Goal: Transaction & Acquisition: Purchase product/service

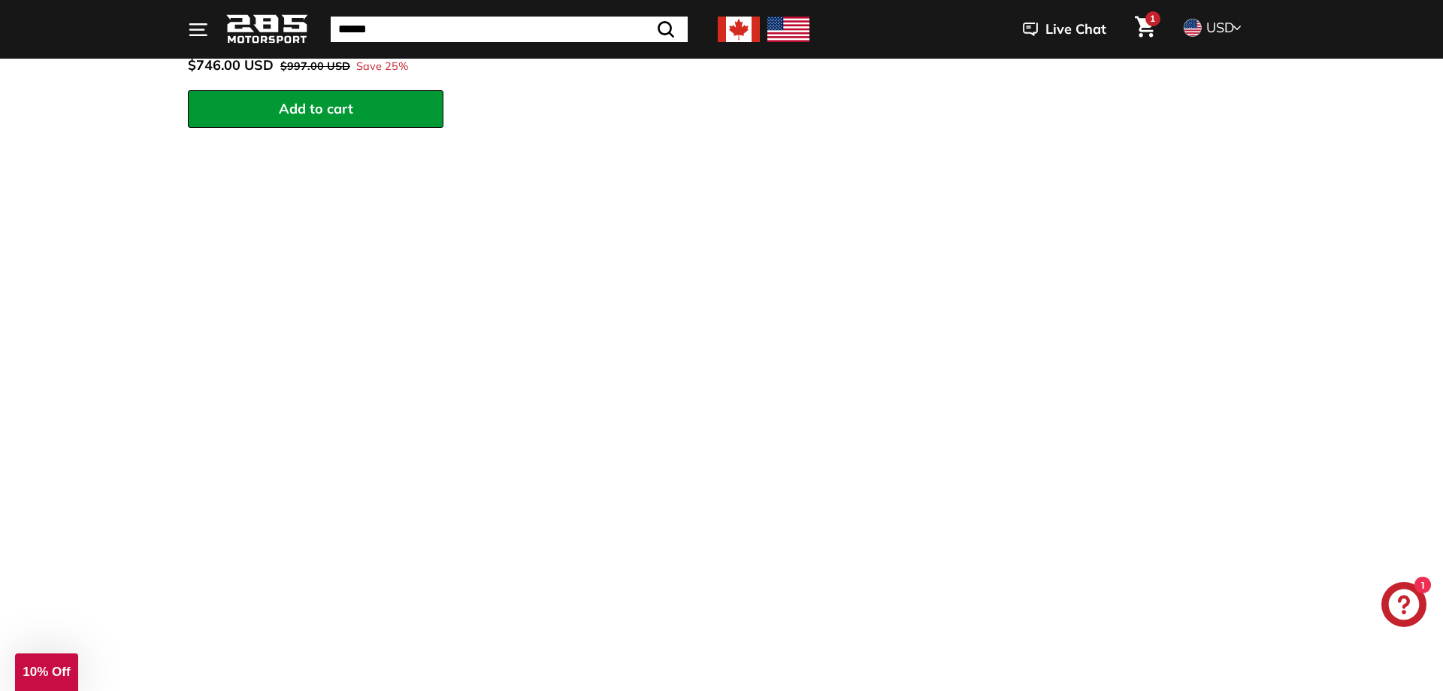
scroll to position [919, 0]
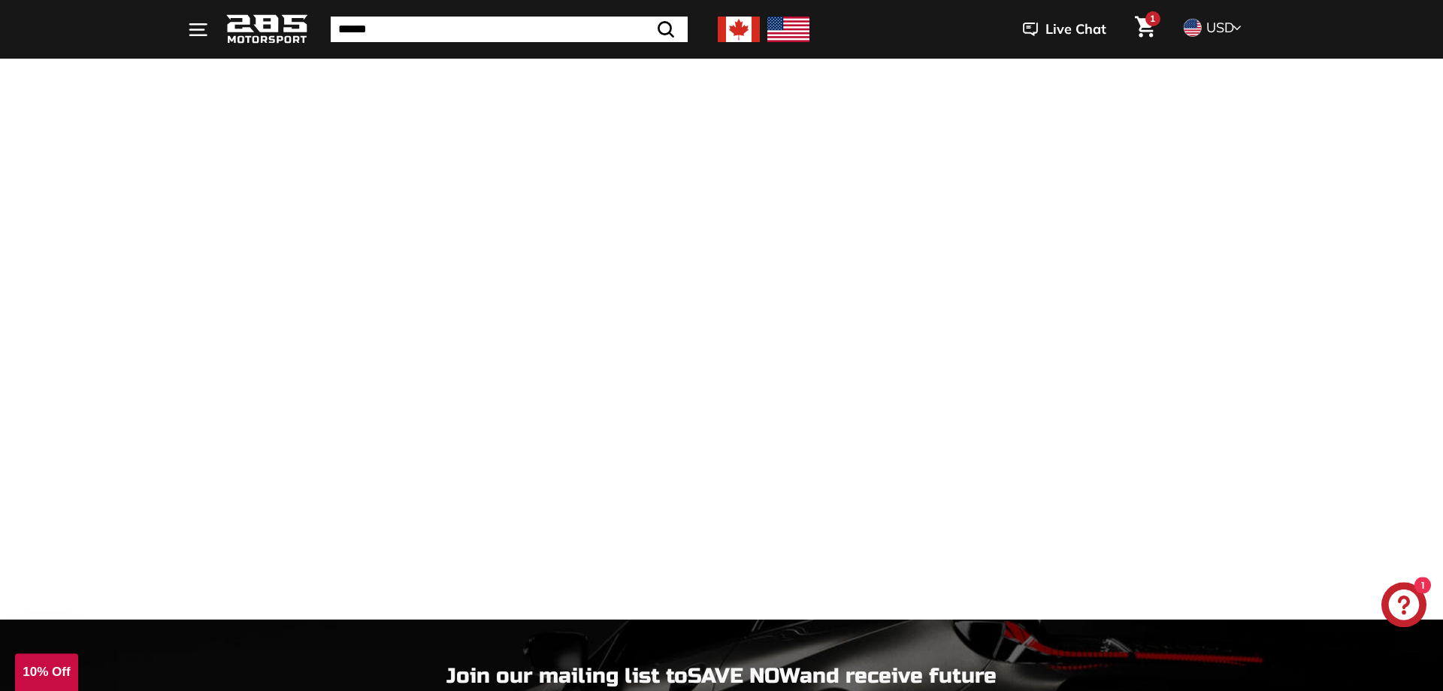
scroll to position [1102, 0]
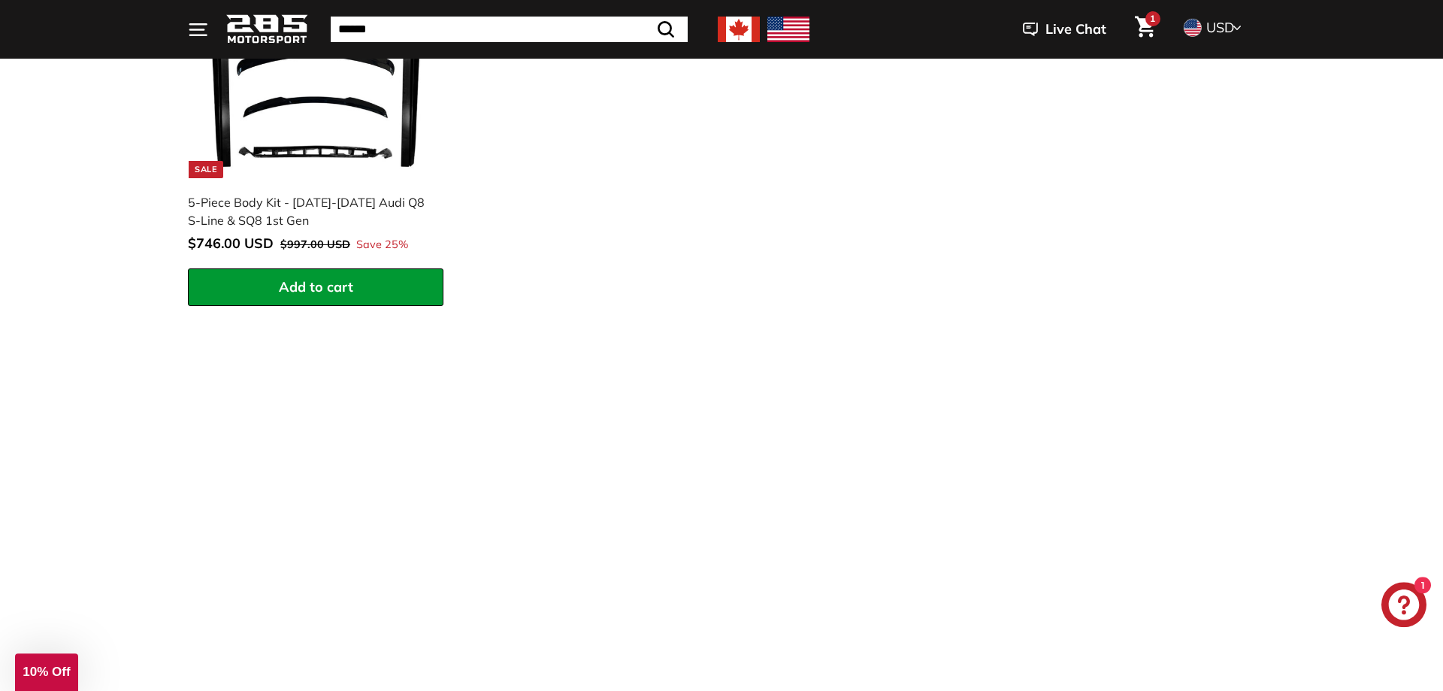
scroll to position [720, 0]
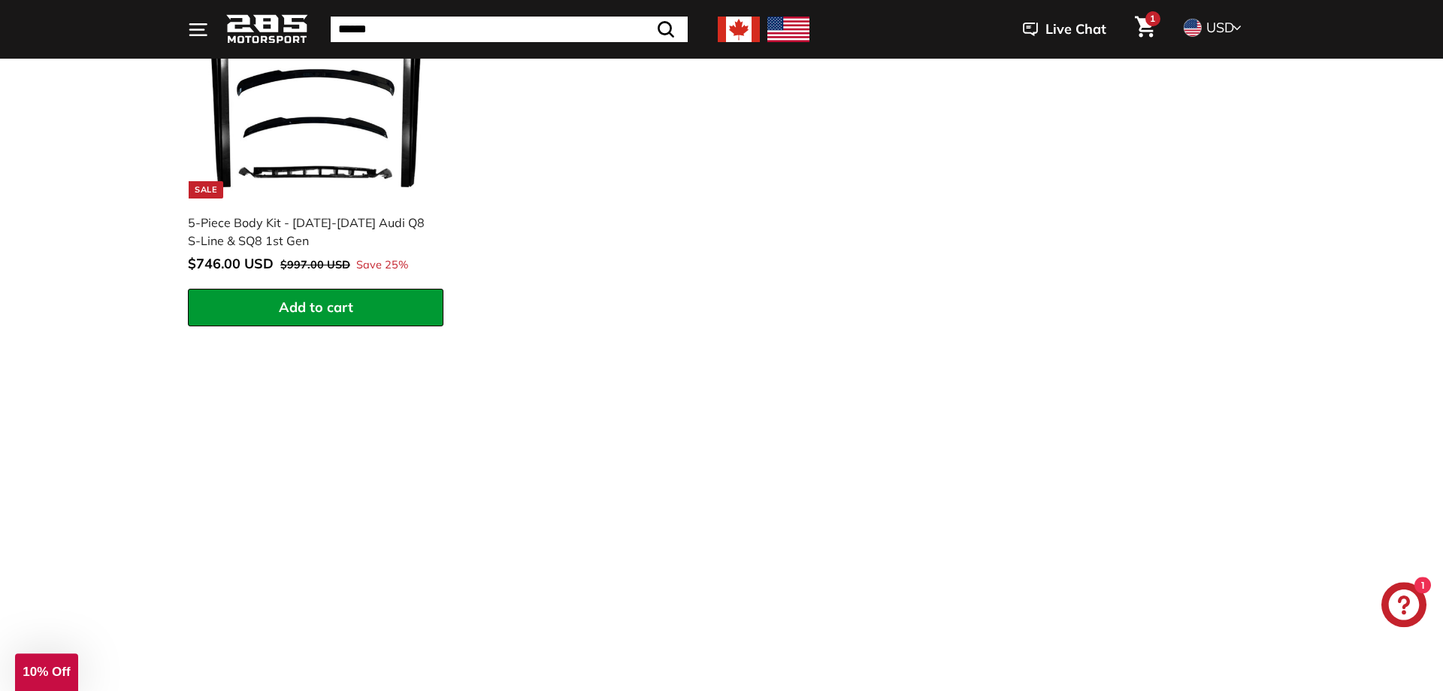
click at [1145, 26] on icon "Cart" at bounding box center [1145, 27] width 20 height 21
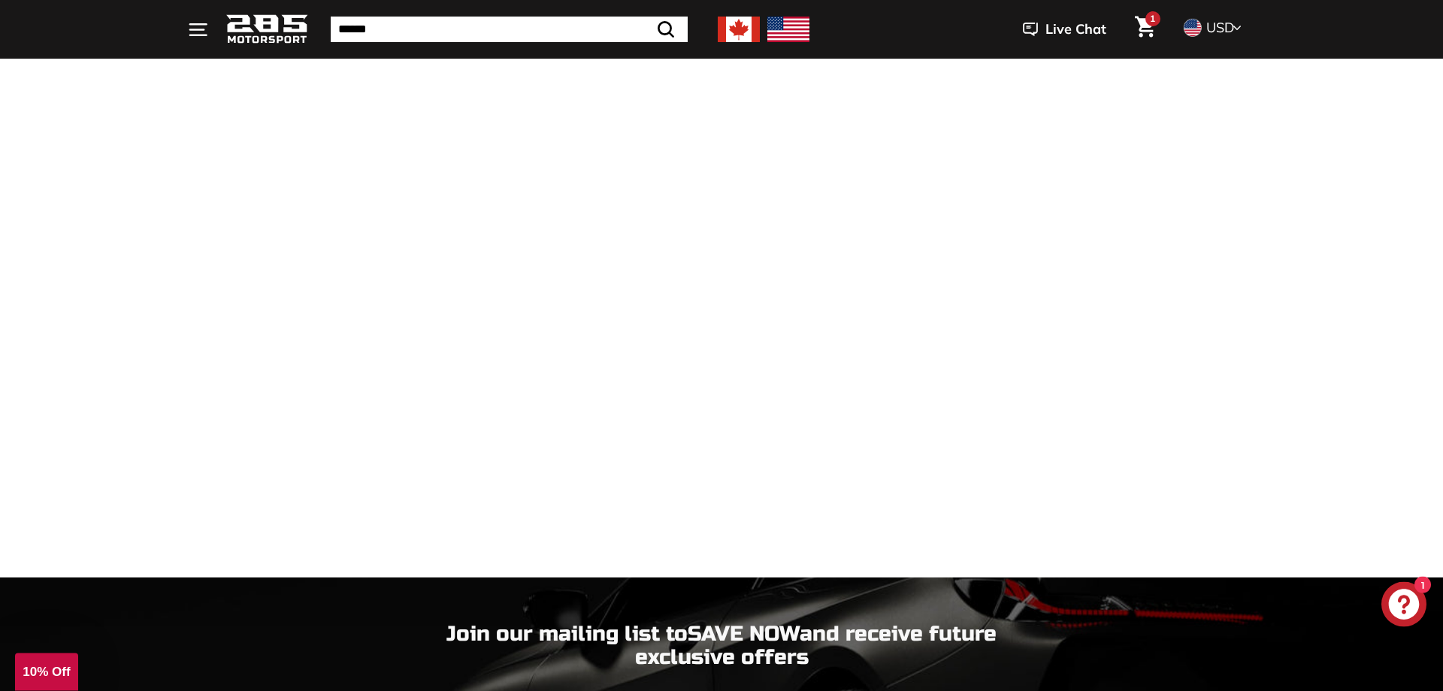
scroll to position [1106, 0]
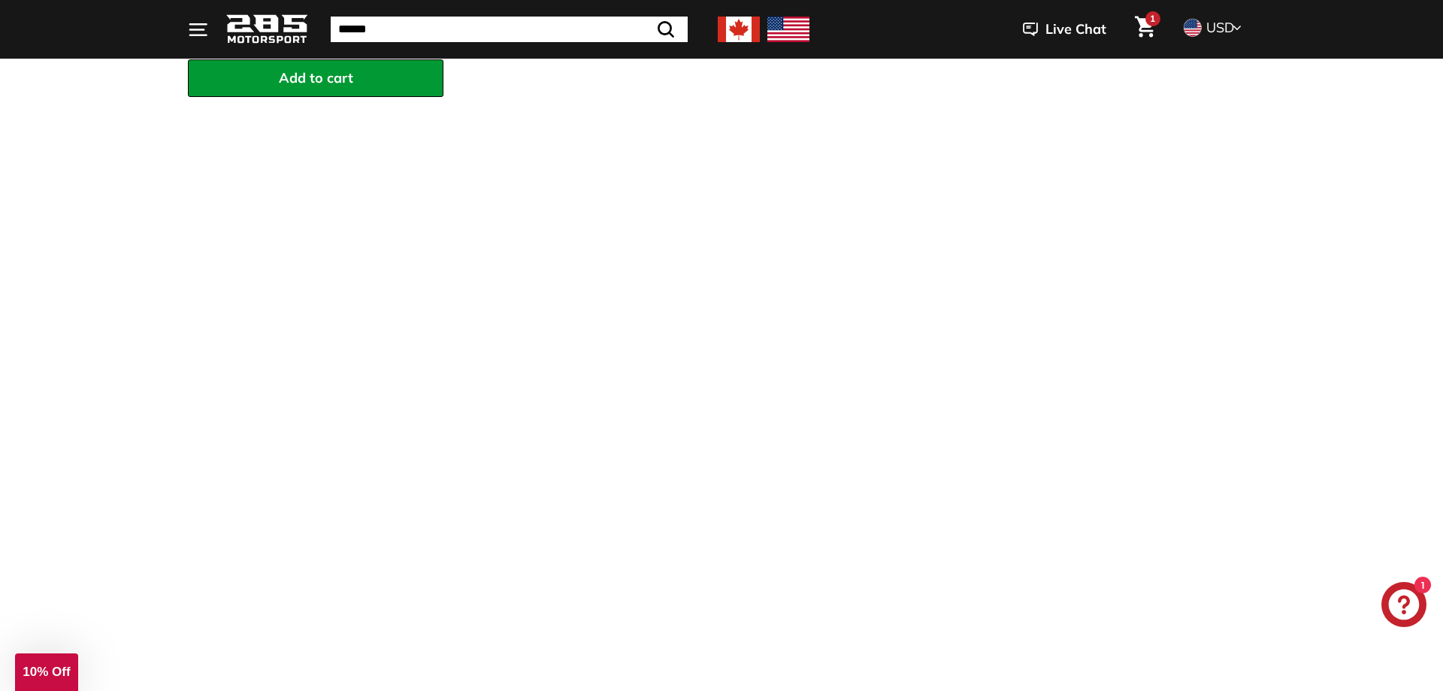
scroll to position [953, 0]
click at [40, 670] on span "10% Off" at bounding box center [46, 671] width 47 height 14
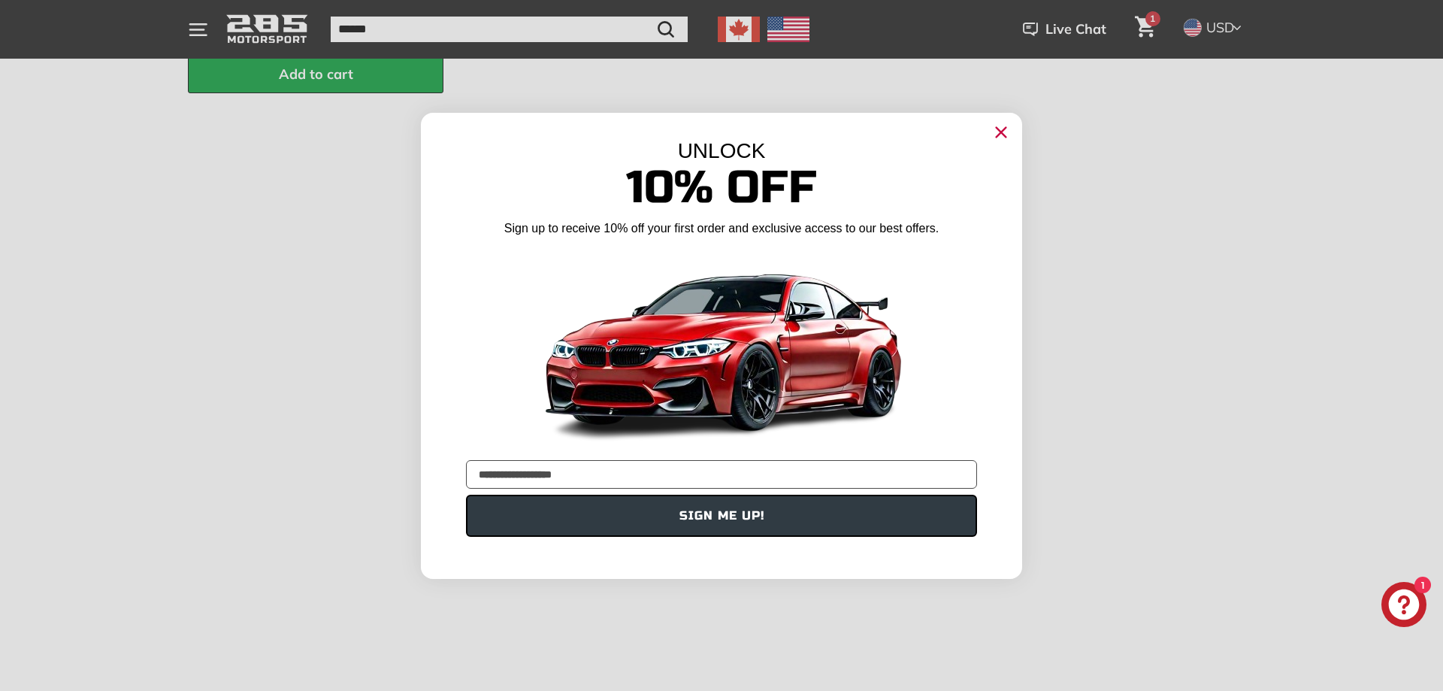
type input "**********"
click at [756, 516] on button "SIGN ME UP!" at bounding box center [721, 516] width 511 height 42
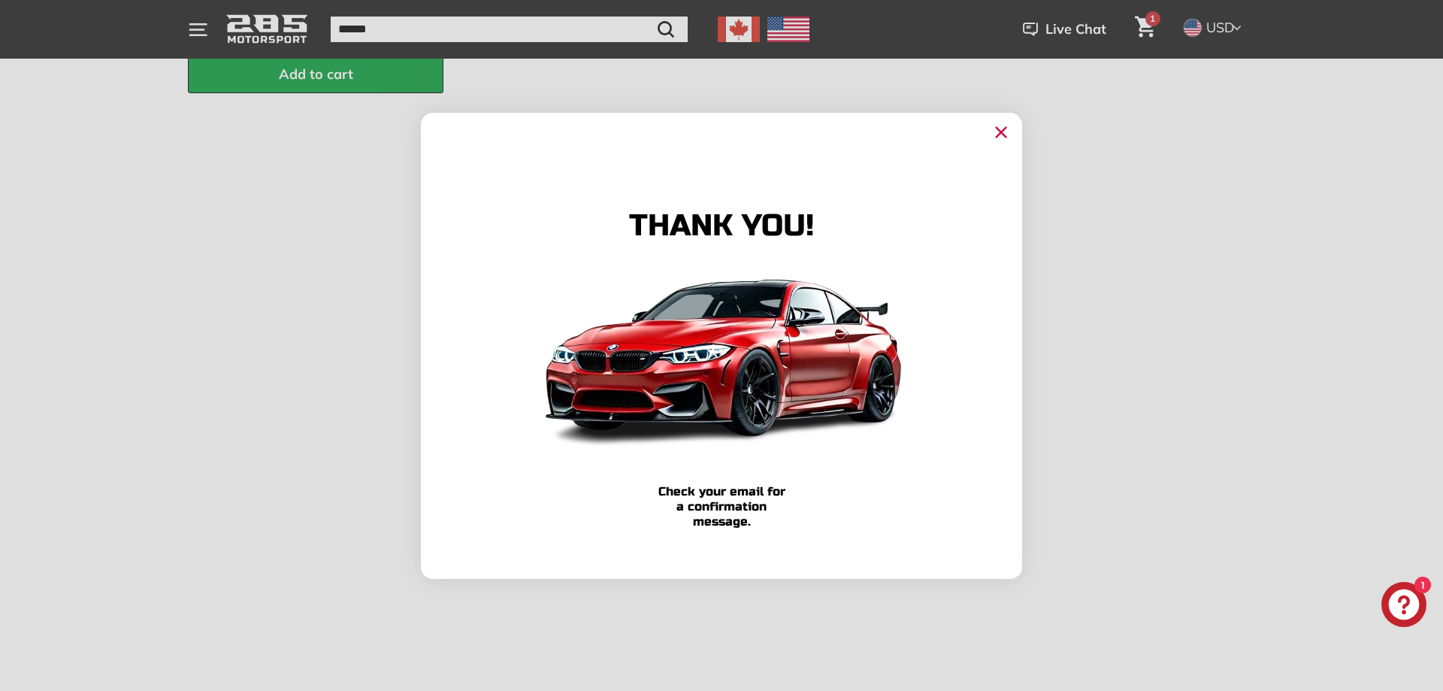
click at [995, 135] on circle "Close dialog" at bounding box center [1001, 131] width 23 height 23
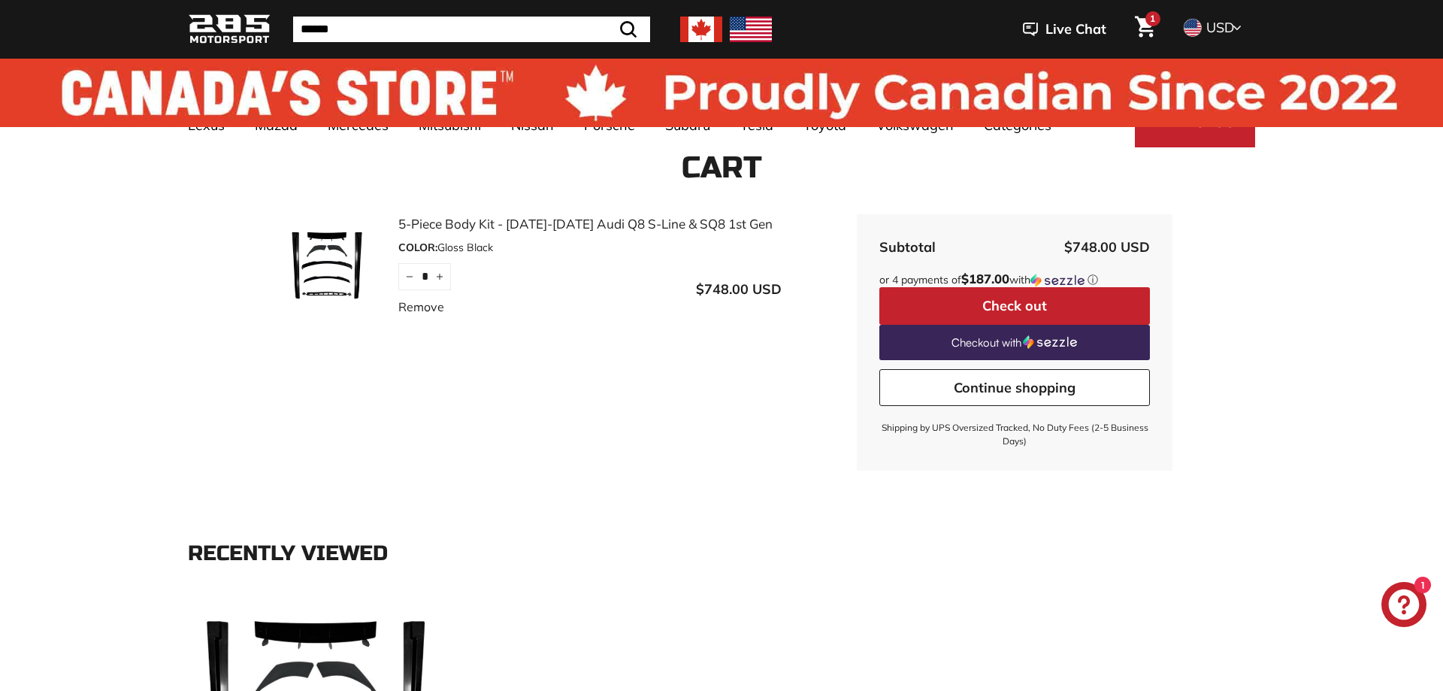
scroll to position [0, 0]
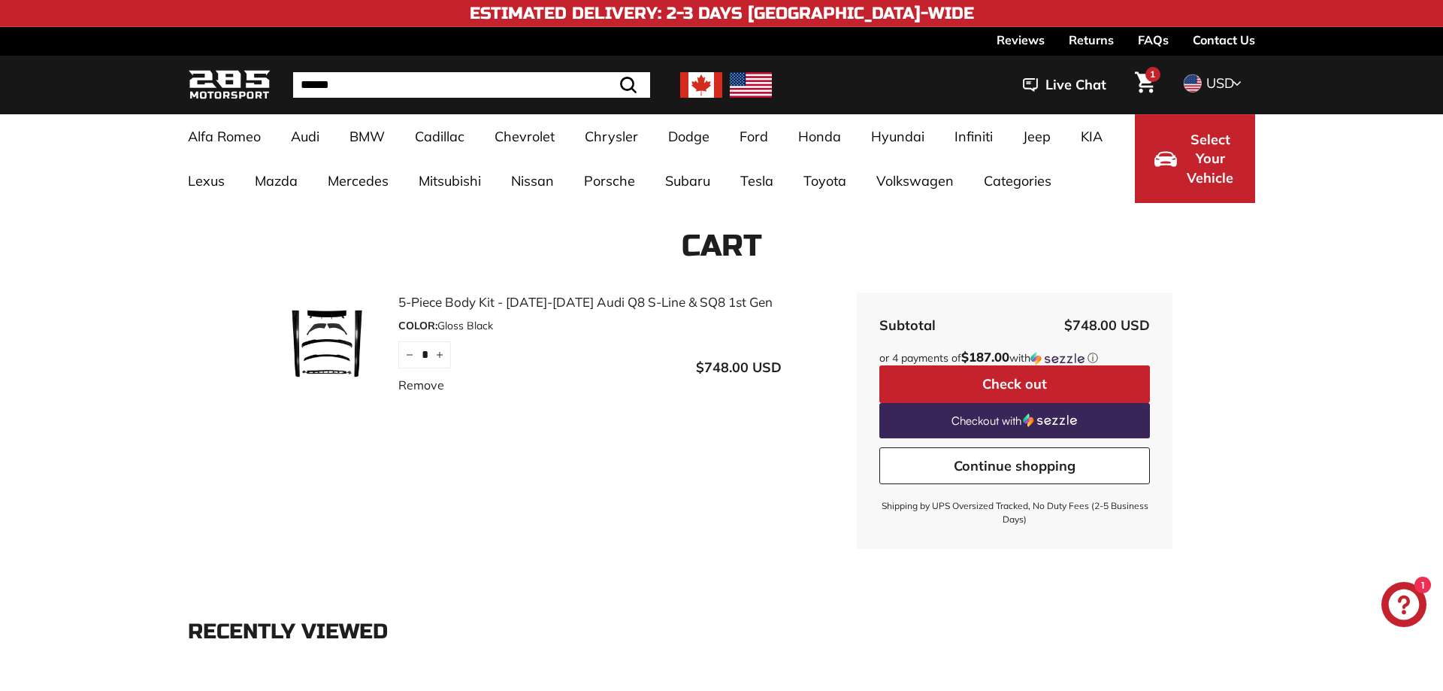
click at [955, 374] on button "Check out" at bounding box center [1014, 384] width 271 height 38
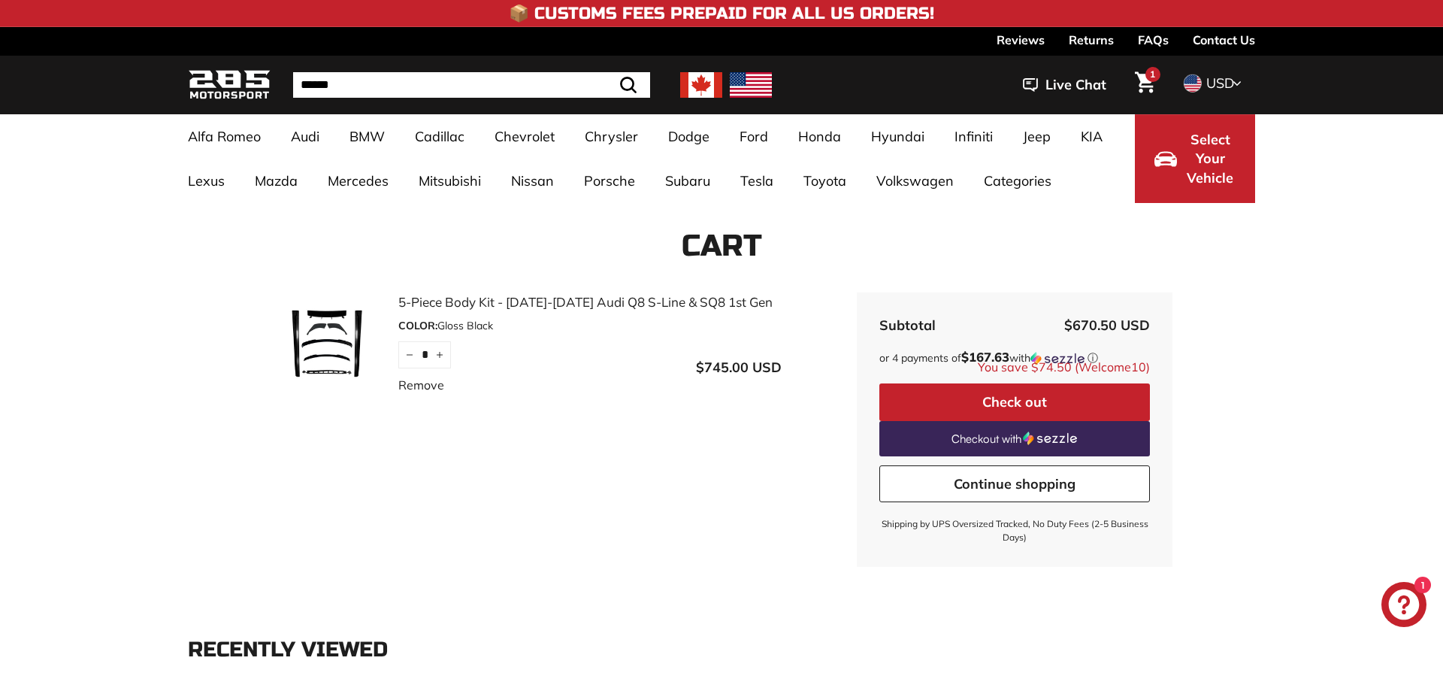
click at [1153, 74] on span "1" at bounding box center [1152, 73] width 5 height 11
click at [1003, 404] on button "Check out" at bounding box center [1014, 402] width 271 height 38
drag, startPoint x: 395, startPoint y: 300, endPoint x: 495, endPoint y: 308, distance: 101.1
click at [495, 308] on div "5-Piece Body Kit - [DATE]-[DATE] Audi Q8 S-Line & SQ8 1st Gen COLOR: Gloss Blac…" at bounding box center [526, 350] width 511 height 116
copy link "5-Piece Body Kit"
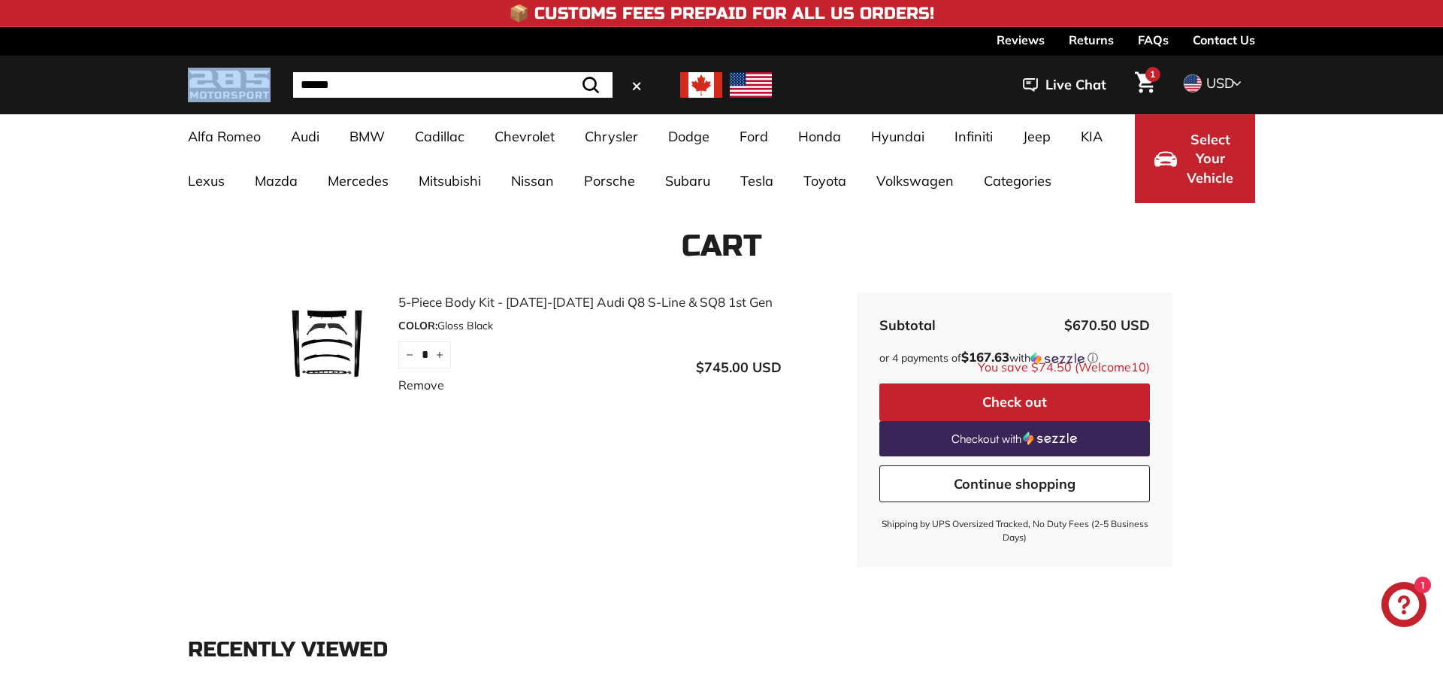
drag, startPoint x: 332, startPoint y: 55, endPoint x: 346, endPoint y: 80, distance: 28.3
click at [347, 83] on input "Search" at bounding box center [471, 85] width 357 height 26
click at [342, 352] on img at bounding box center [327, 342] width 113 height 75
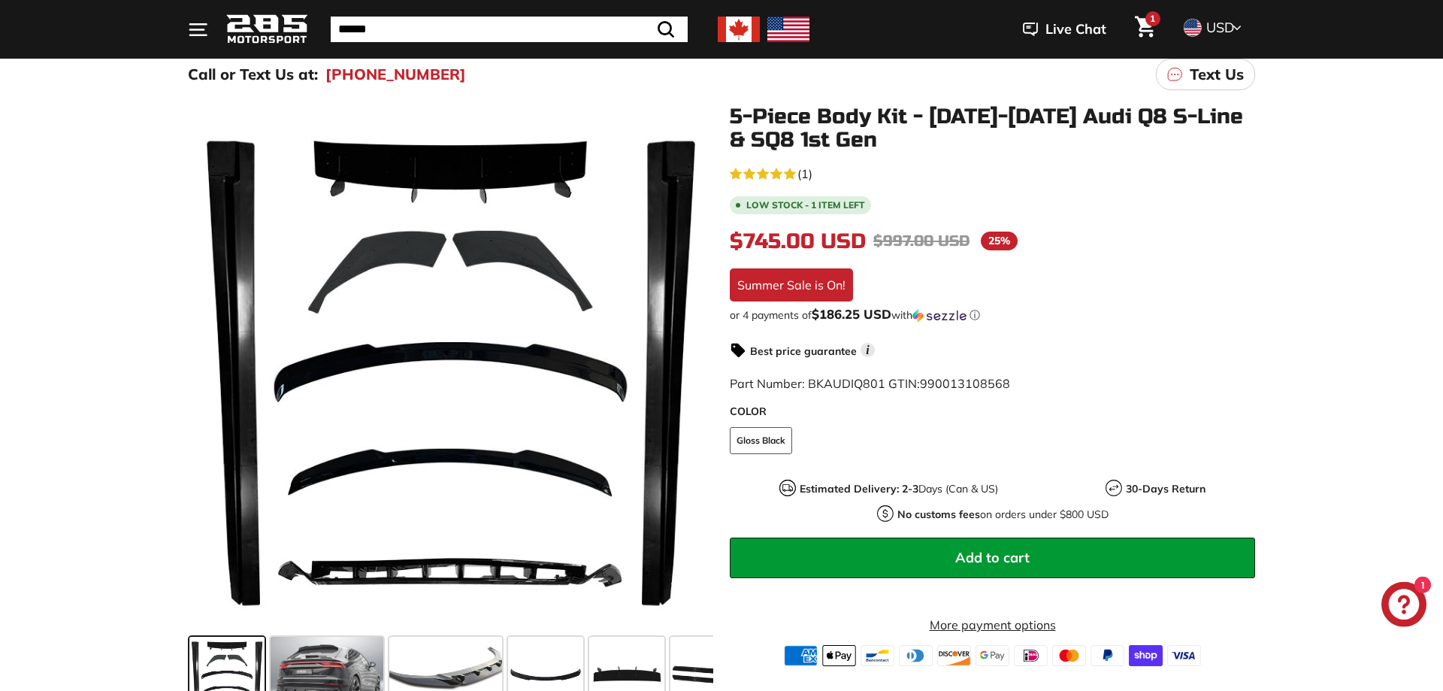
scroll to position [153, 0]
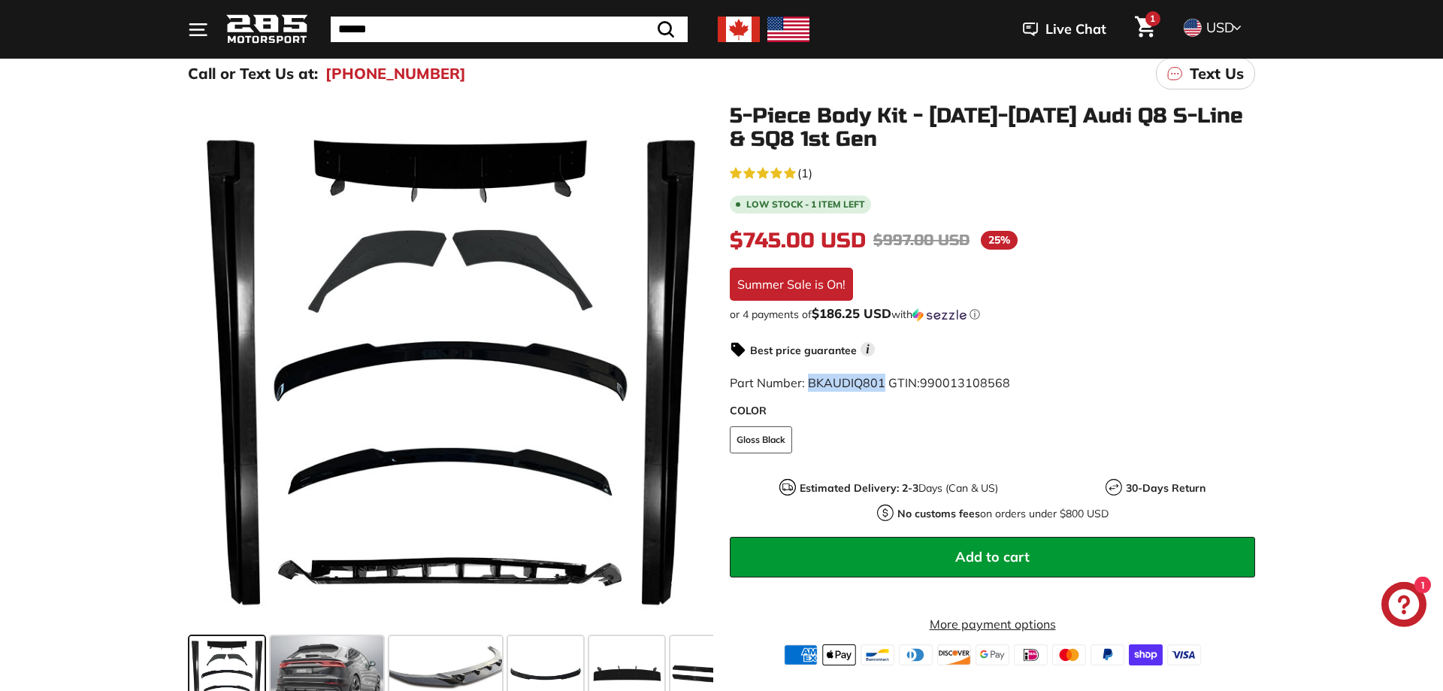
drag, startPoint x: 809, startPoint y: 384, endPoint x: 880, endPoint y: 386, distance: 71.4
click at [880, 386] on span "Part Number: BKAUDIQ801 GTIN: 990013108568" at bounding box center [870, 382] width 280 height 15
click at [1199, 315] on div "or 4 payments of $186.25 USD with ⓘ" at bounding box center [992, 314] width 525 height 15
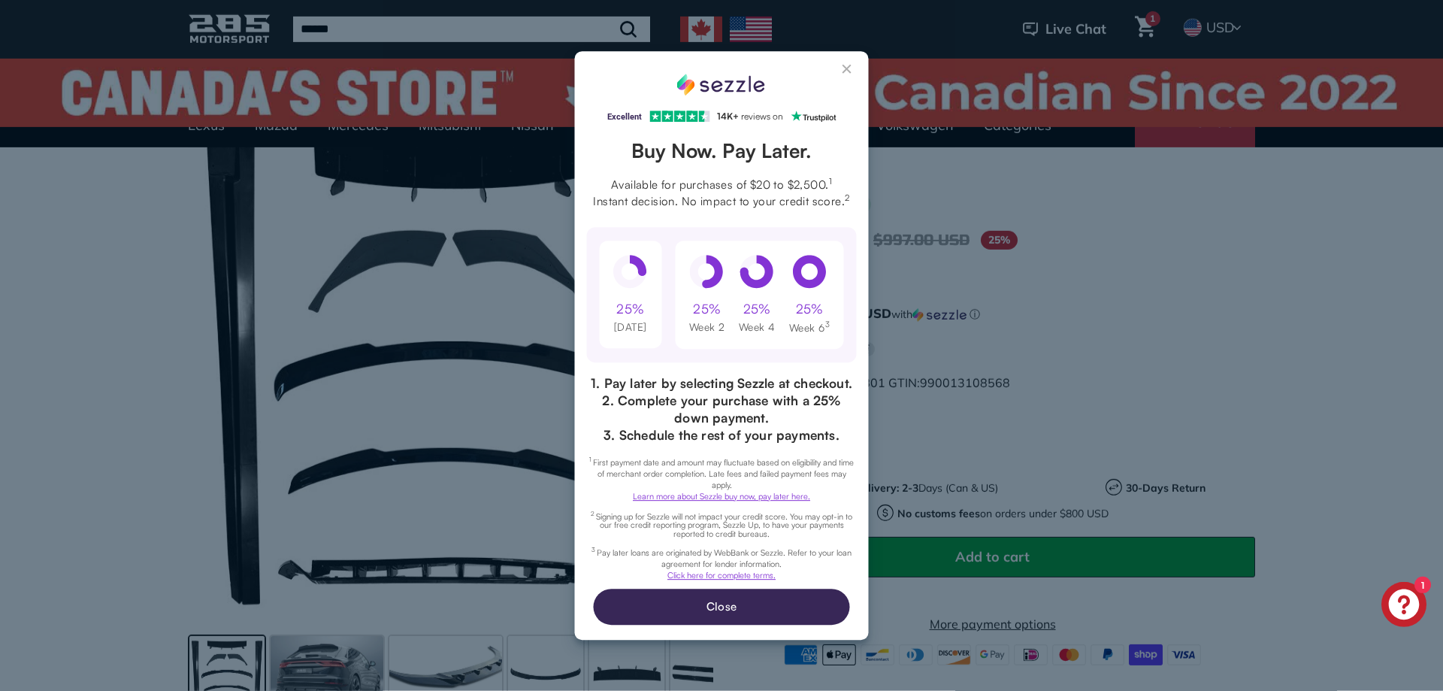
scroll to position [0, 0]
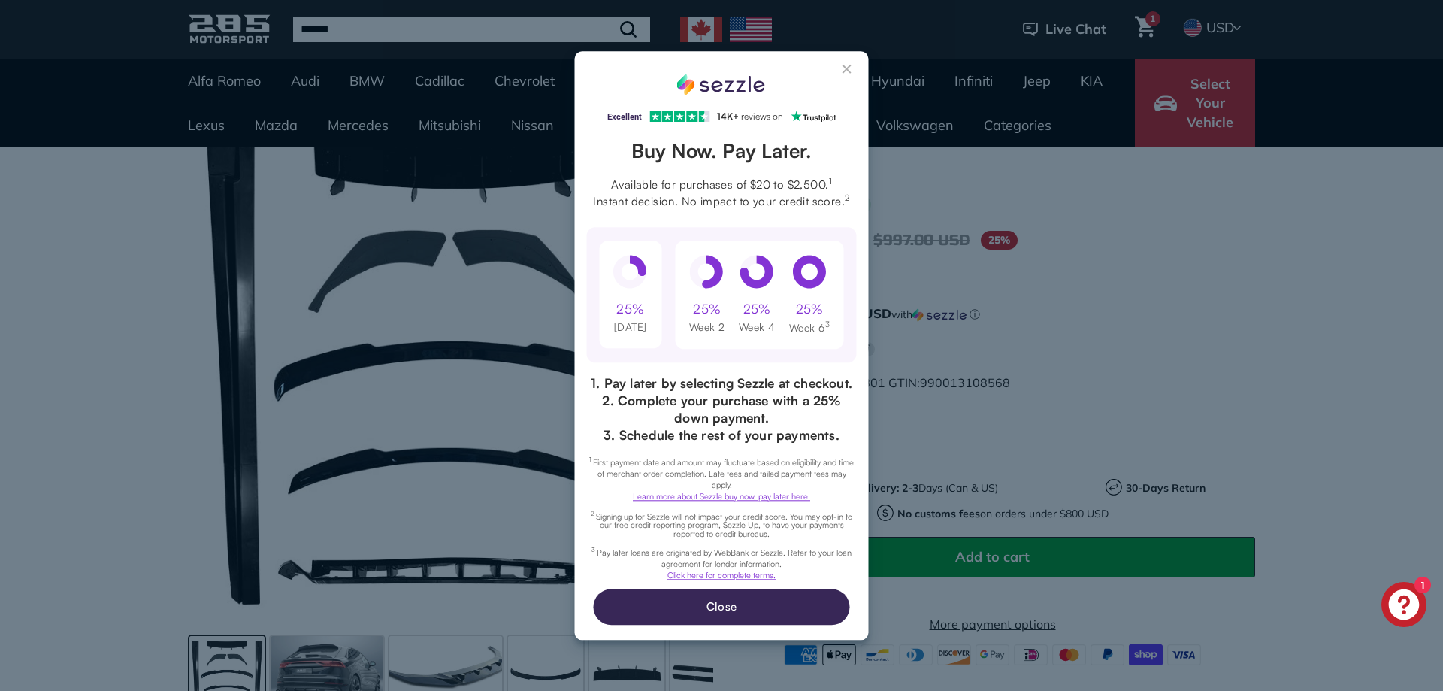
click at [851, 67] on button "Close Sezzle Modal" at bounding box center [848, 72] width 18 height 18
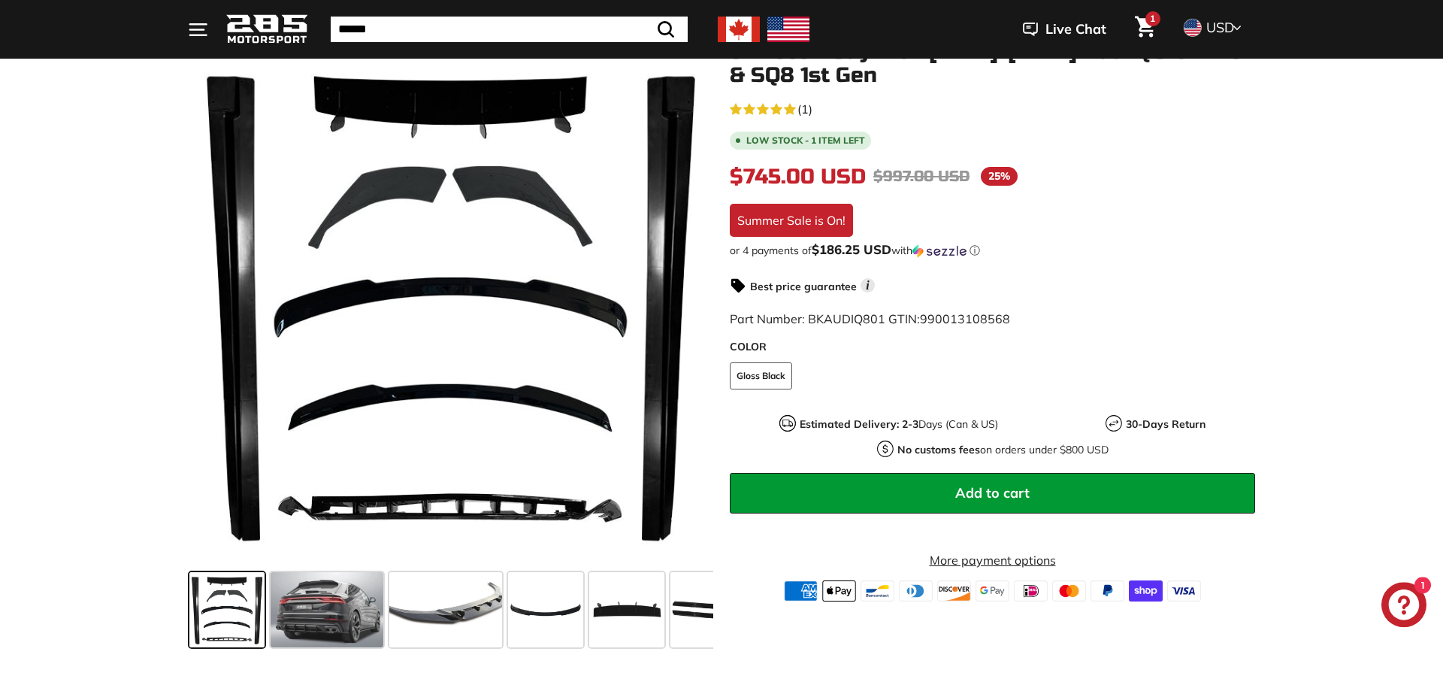
scroll to position [229, 0]
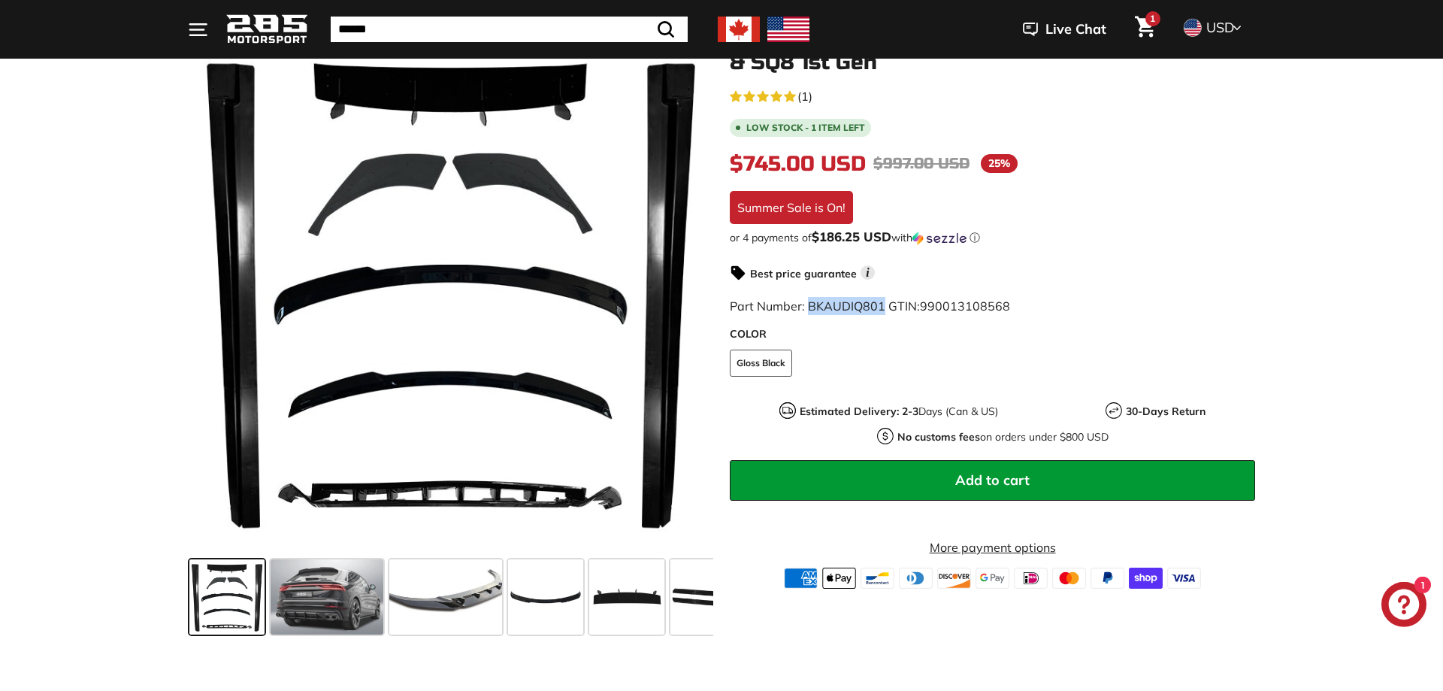
drag, startPoint x: 808, startPoint y: 305, endPoint x: 882, endPoint y: 306, distance: 73.7
click at [882, 306] on span "Part Number: BKAUDIQ801 GTIN: 990013108568" at bounding box center [870, 305] width 280 height 15
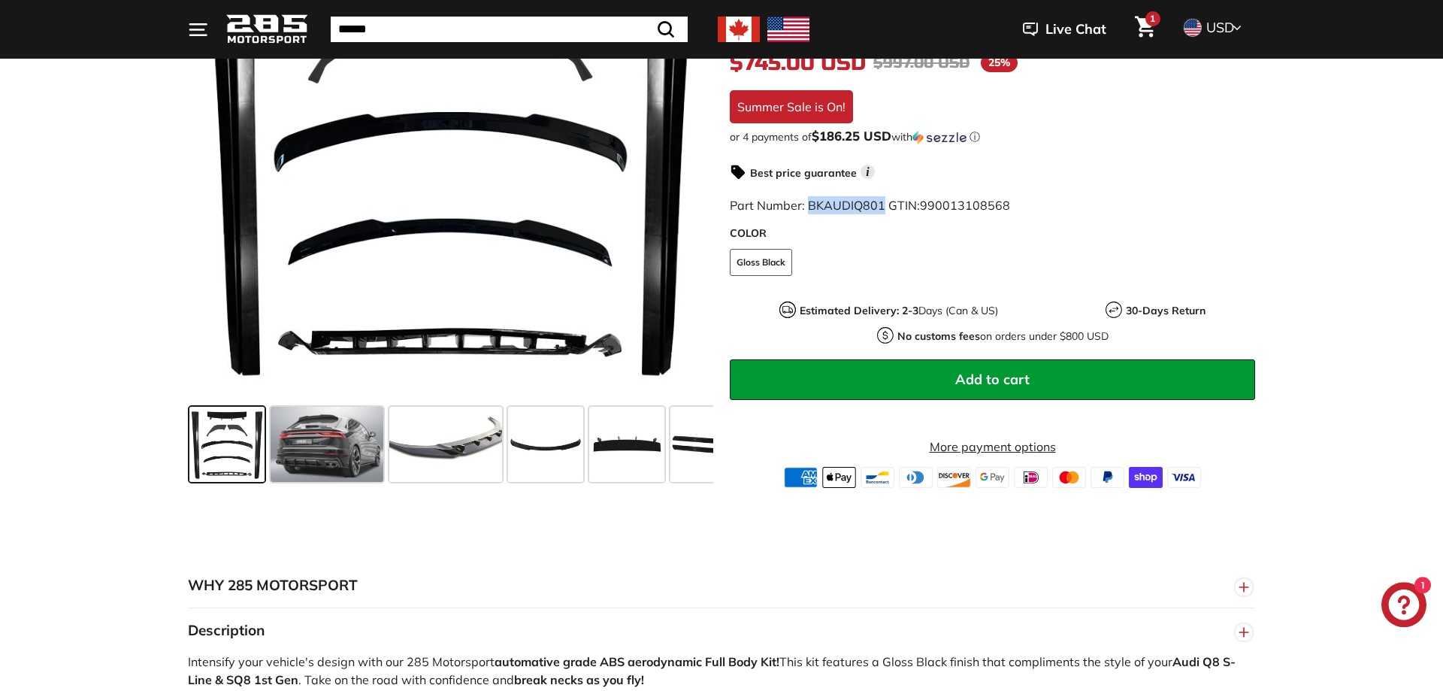
scroll to position [383, 0]
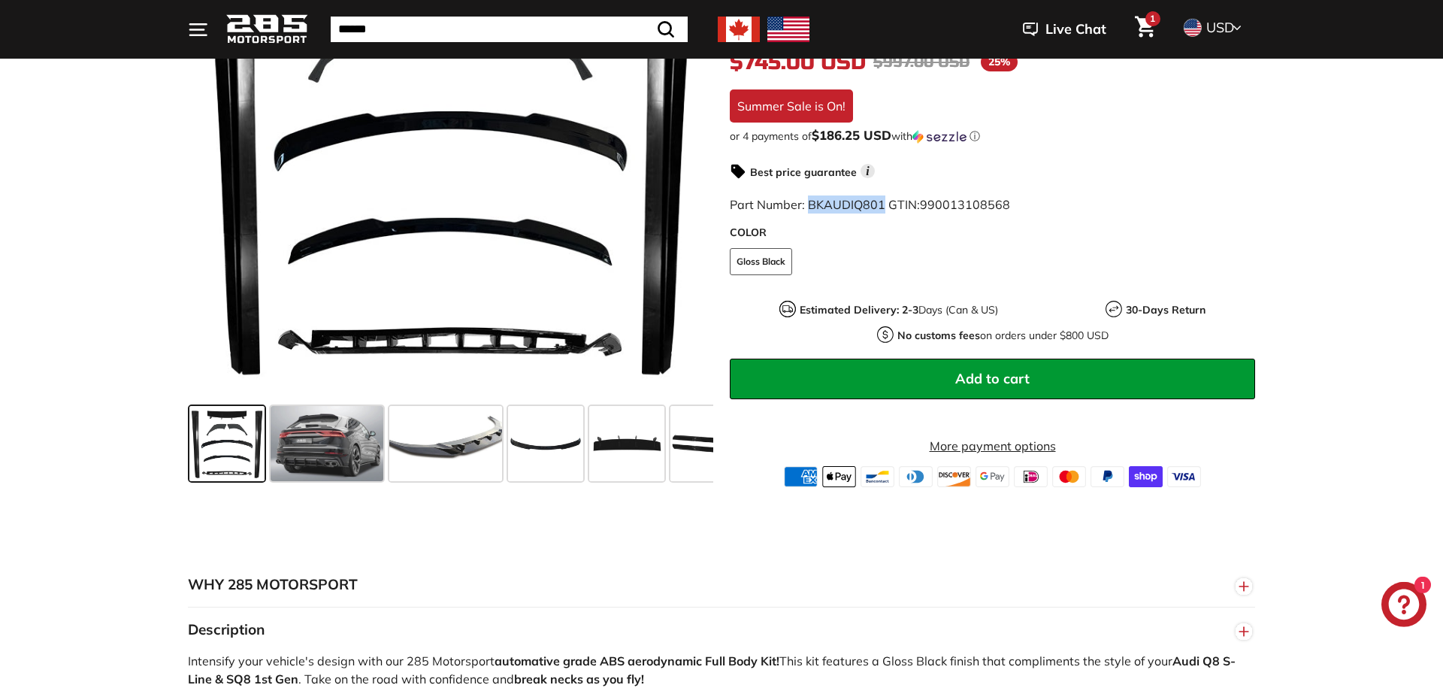
click at [955, 363] on button "Add to cart" at bounding box center [992, 379] width 525 height 41
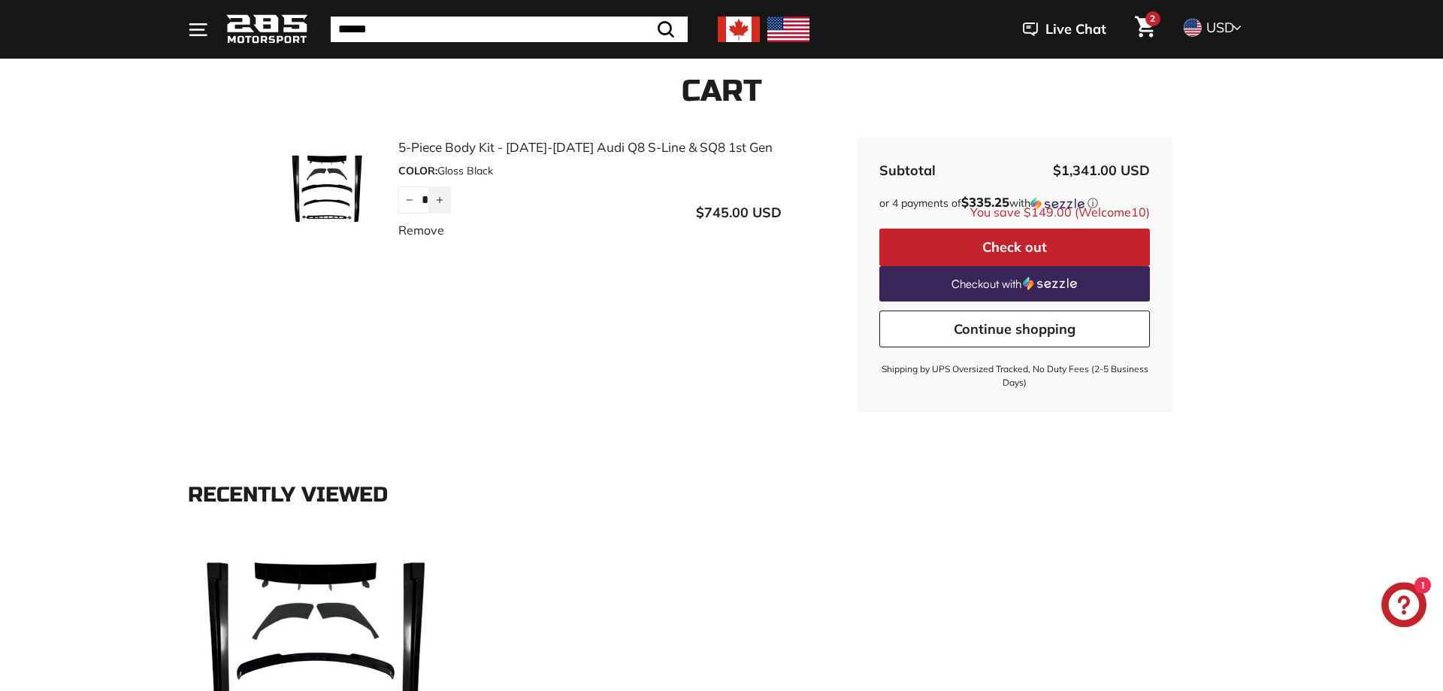
scroll to position [154, 0]
click at [403, 204] on button "−" at bounding box center [409, 200] width 23 height 27
type input "*"
click at [419, 238] on link "Remove" at bounding box center [421, 231] width 46 height 18
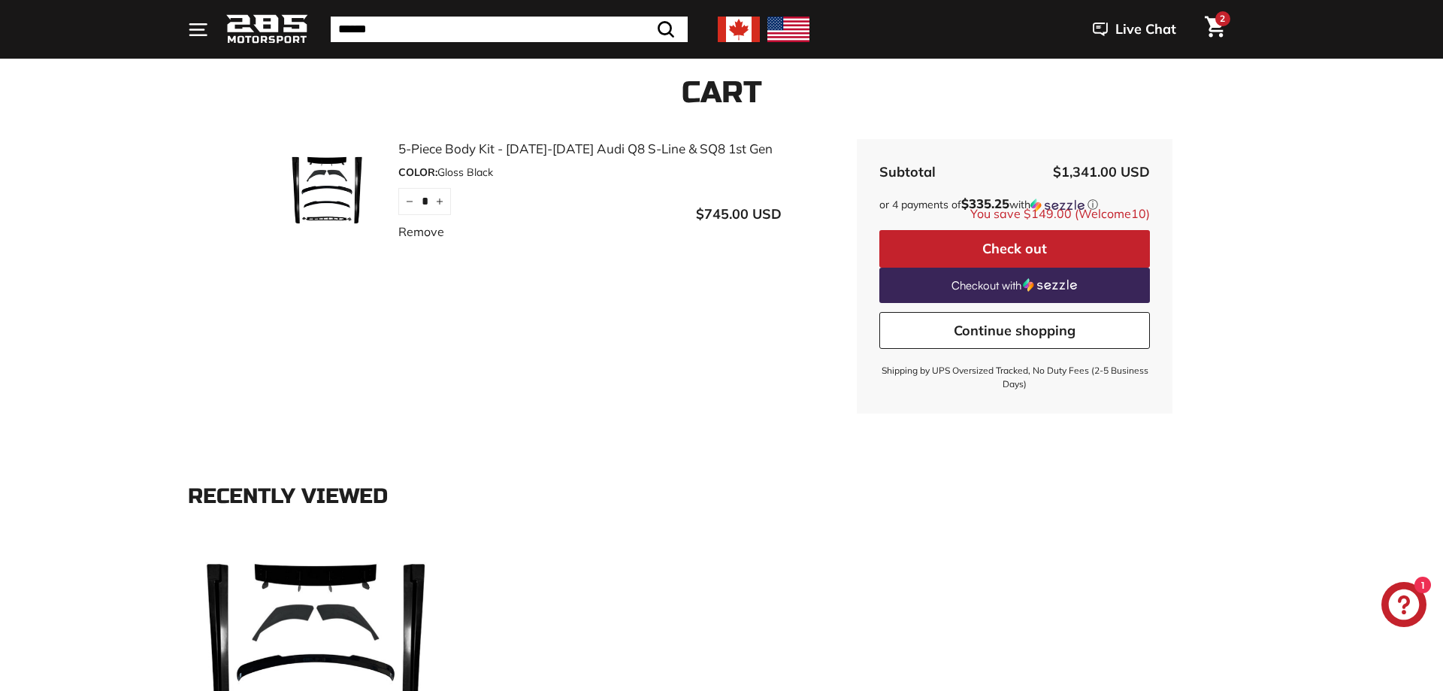
scroll to position [153, 0]
click at [429, 232] on link "Remove" at bounding box center [421, 231] width 46 height 18
click at [406, 206] on button "−" at bounding box center [409, 201] width 23 height 27
type input "*"
click at [1148, 31] on icon "Cart" at bounding box center [1145, 27] width 20 height 21
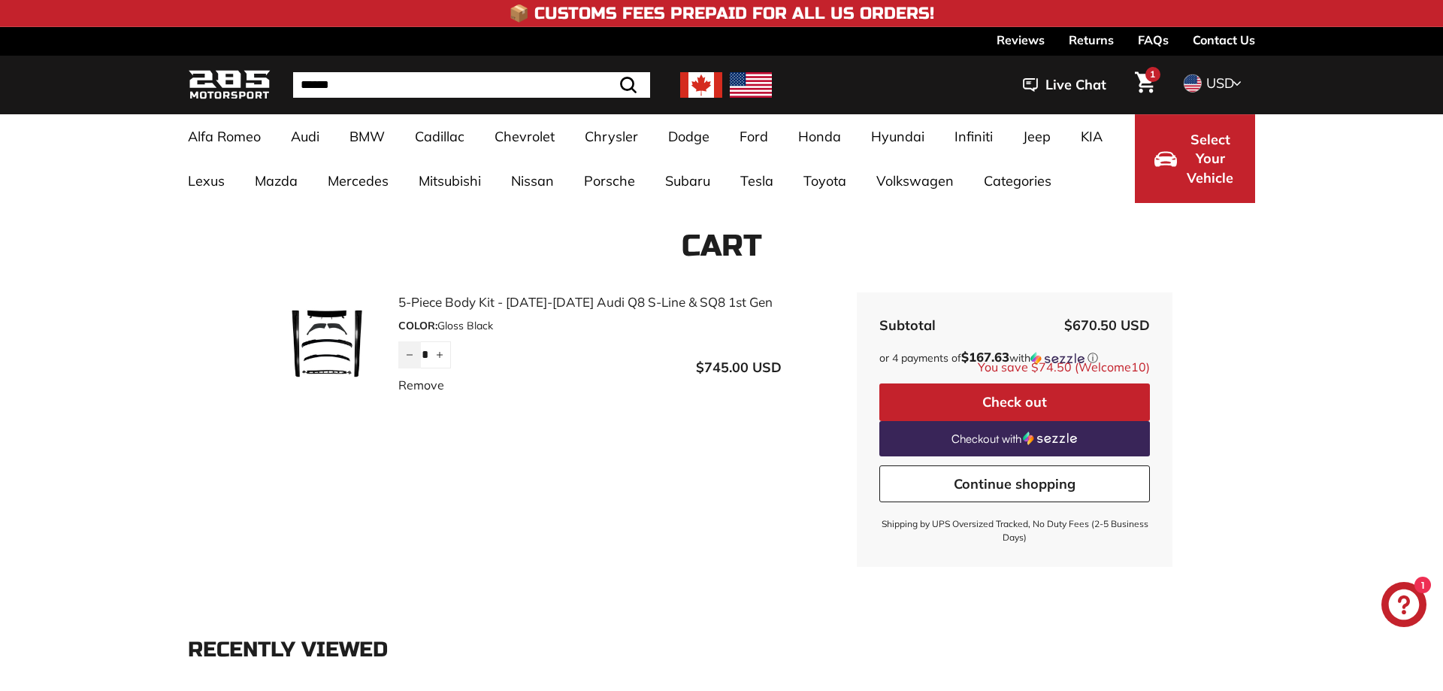
click at [406, 347] on button "−" at bounding box center [409, 354] width 23 height 27
type input "*"
click at [423, 383] on div "5-Piece Body Kit - [DATE]-[DATE] Audi Q8 S-Line & SQ8 1st Gen COLOR: Gloss Blac…" at bounding box center [722, 429] width 902 height 274
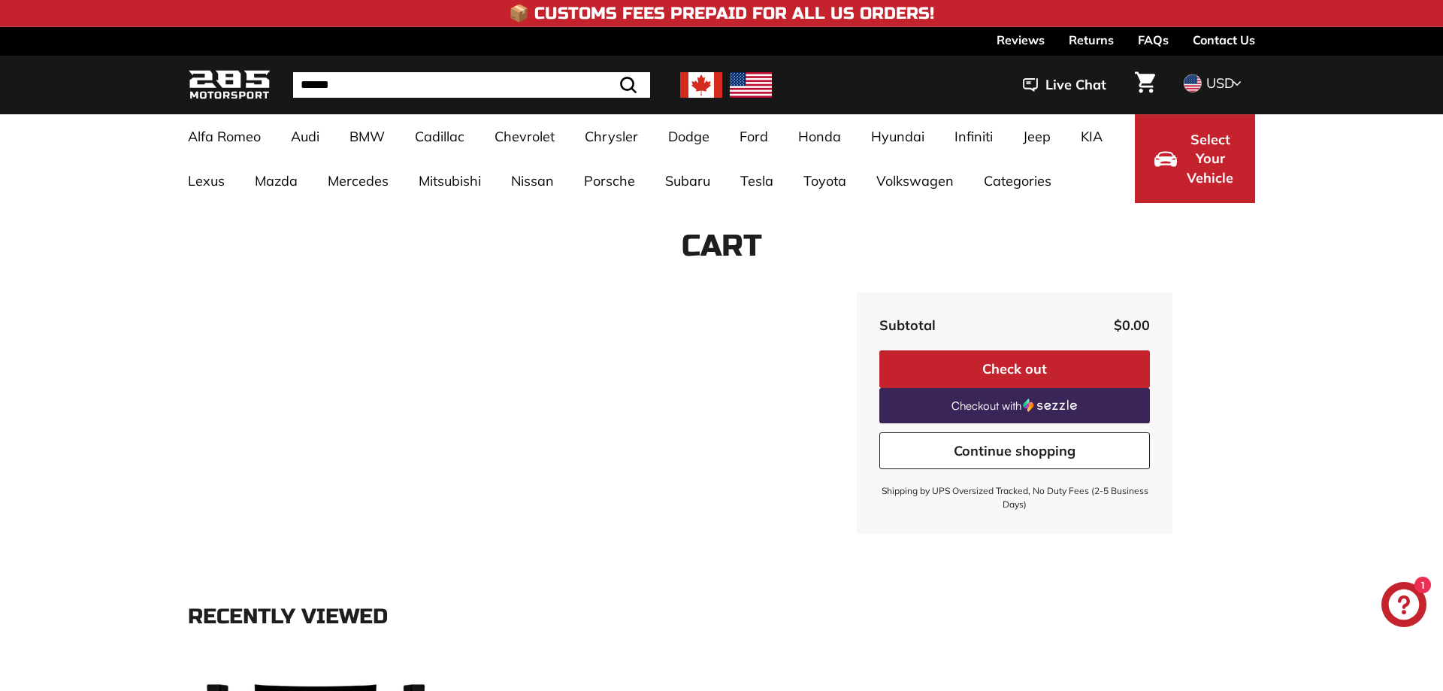
click at [459, 81] on input "Search" at bounding box center [471, 85] width 357 height 26
paste input "**********"
type input "**********"
click at [569, 72] on button ".cls-1{fill:none;stroke:#000;stroke-miterlimit:10;stroke-width:2px} Search" at bounding box center [591, 85] width 44 height 26
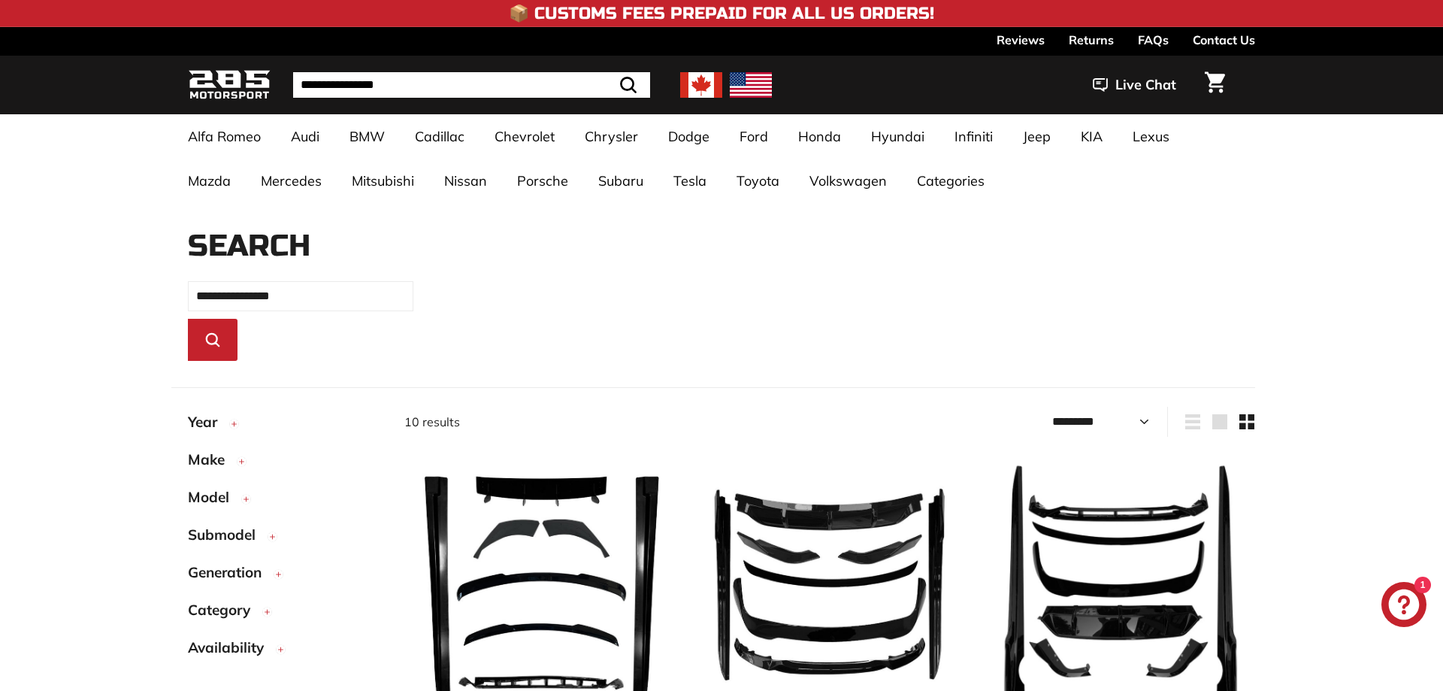
select select "*********"
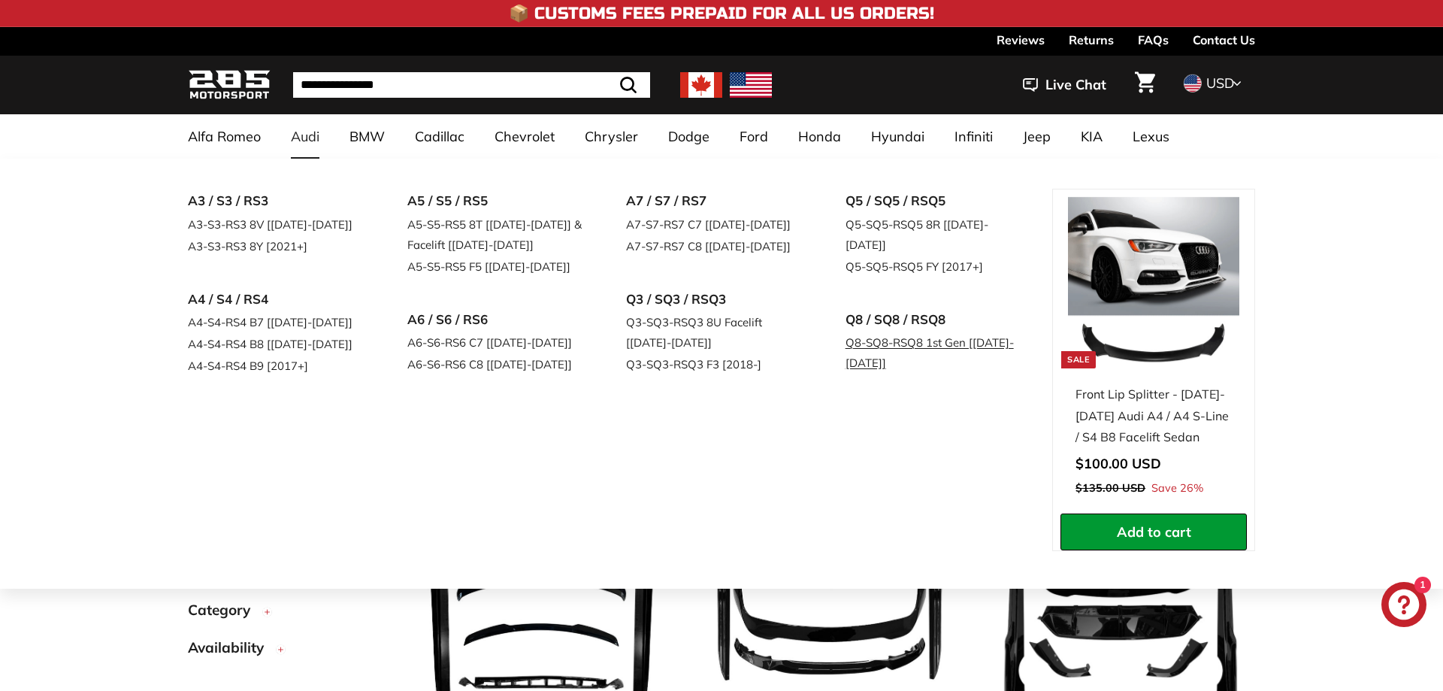
click at [867, 336] on link "Q8-SQ8-RSQ8 1st Gen [[DATE]-[DATE]]" at bounding box center [934, 352] width 177 height 42
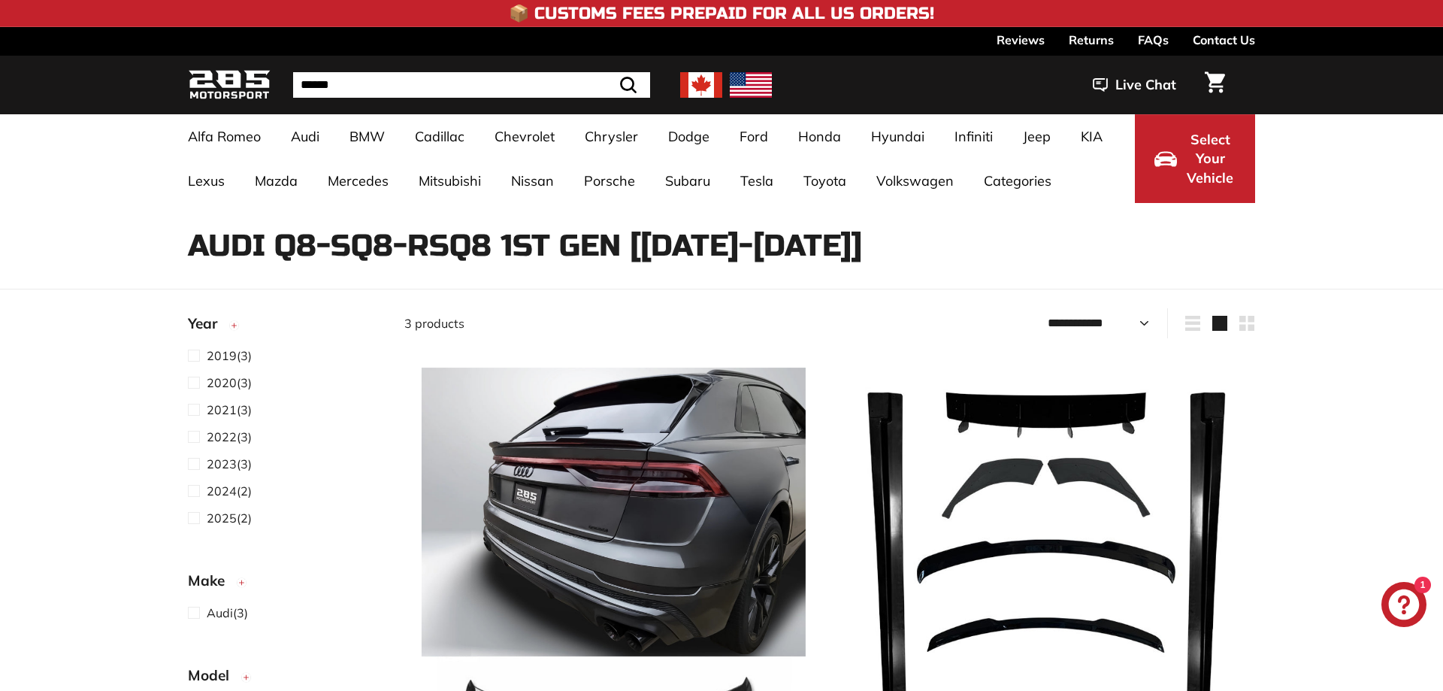
select select "**********"
click at [201, 462] on span at bounding box center [197, 464] width 19 height 18
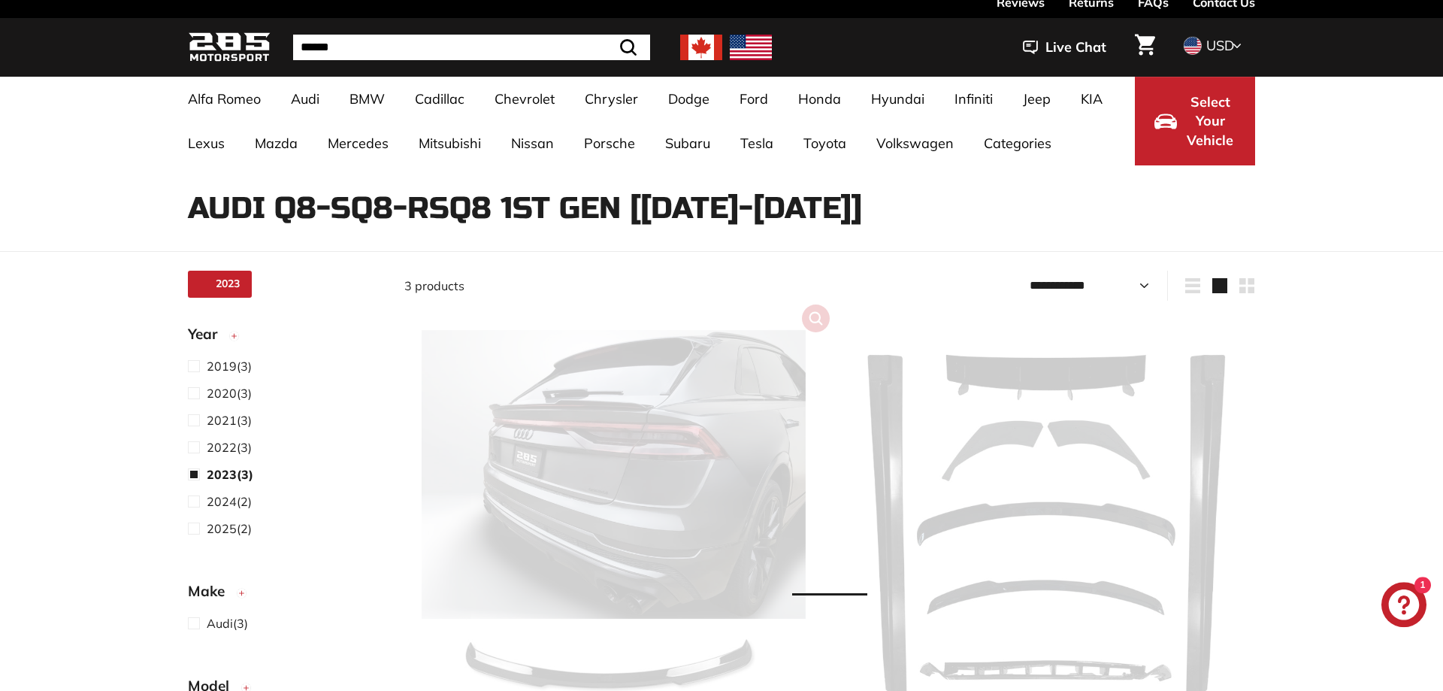
scroll to position [39, 0]
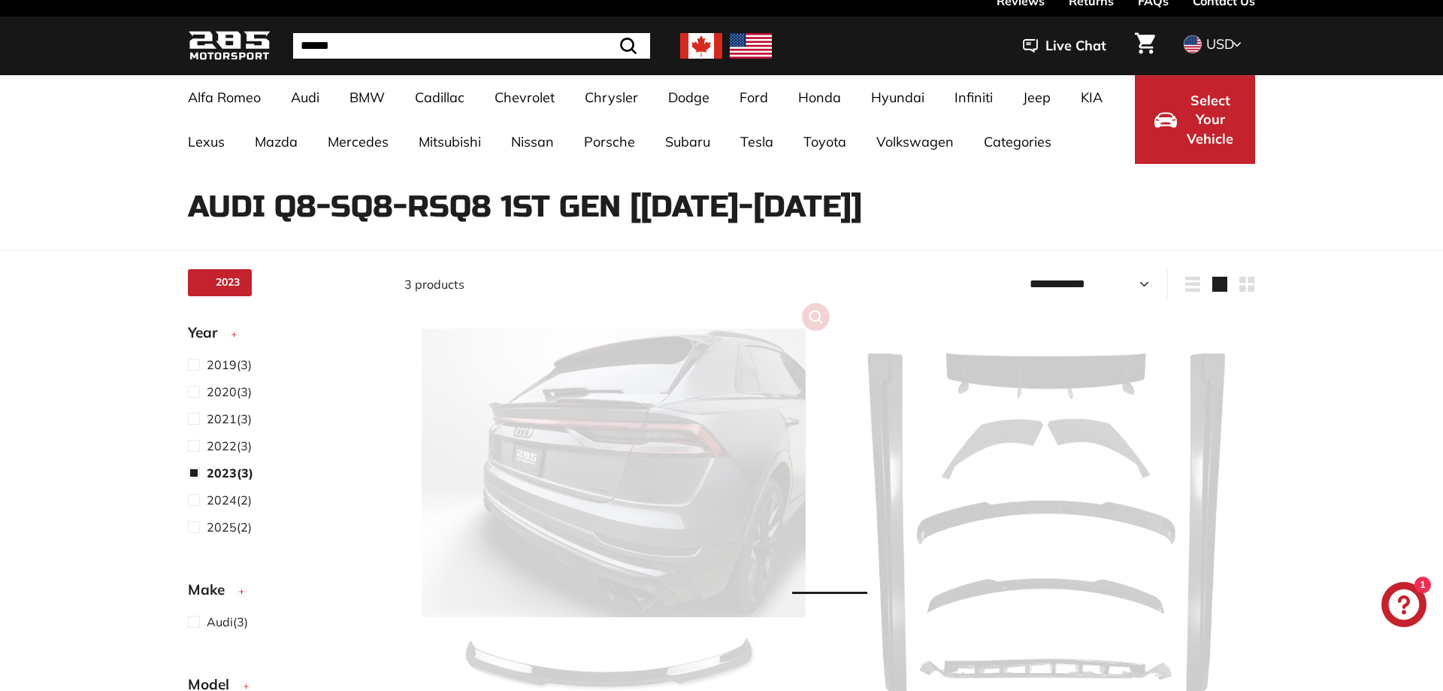
select select "**********"
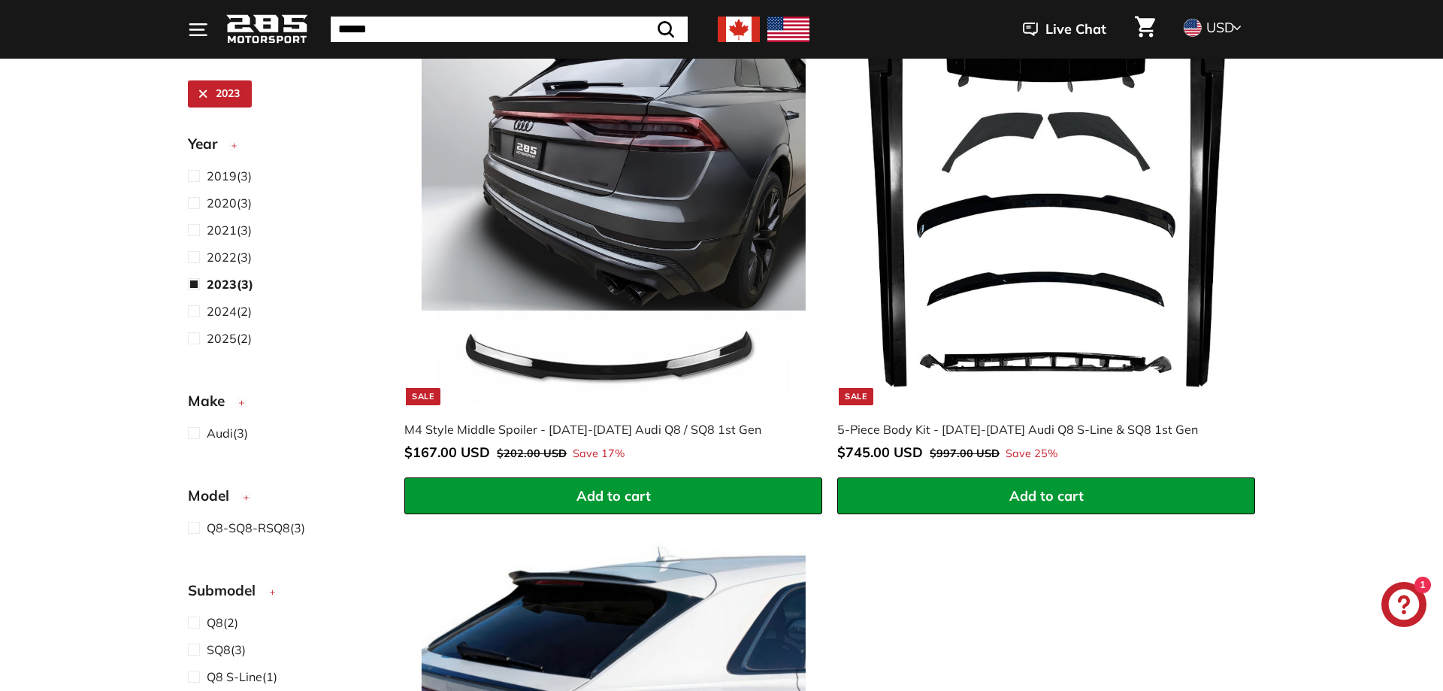
scroll to position [345, 0]
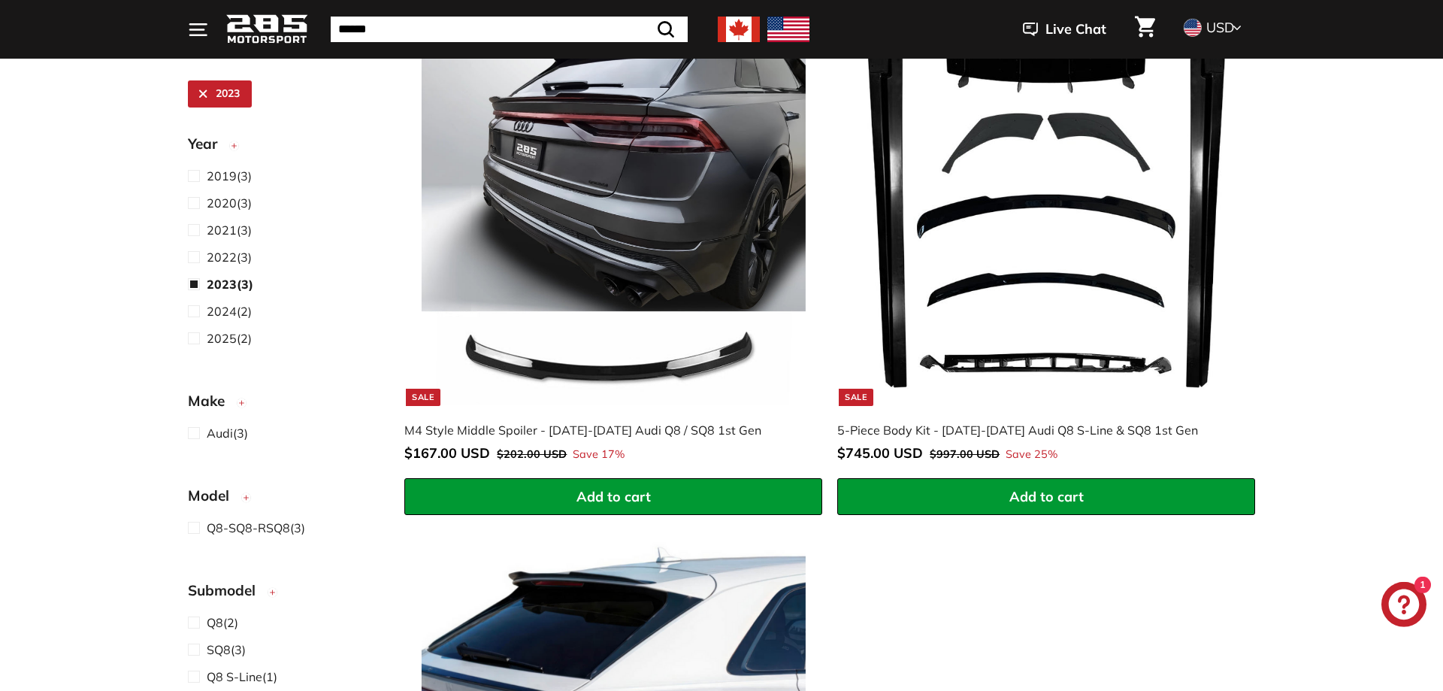
click at [990, 498] on button "Add to cart" at bounding box center [1046, 497] width 418 height 38
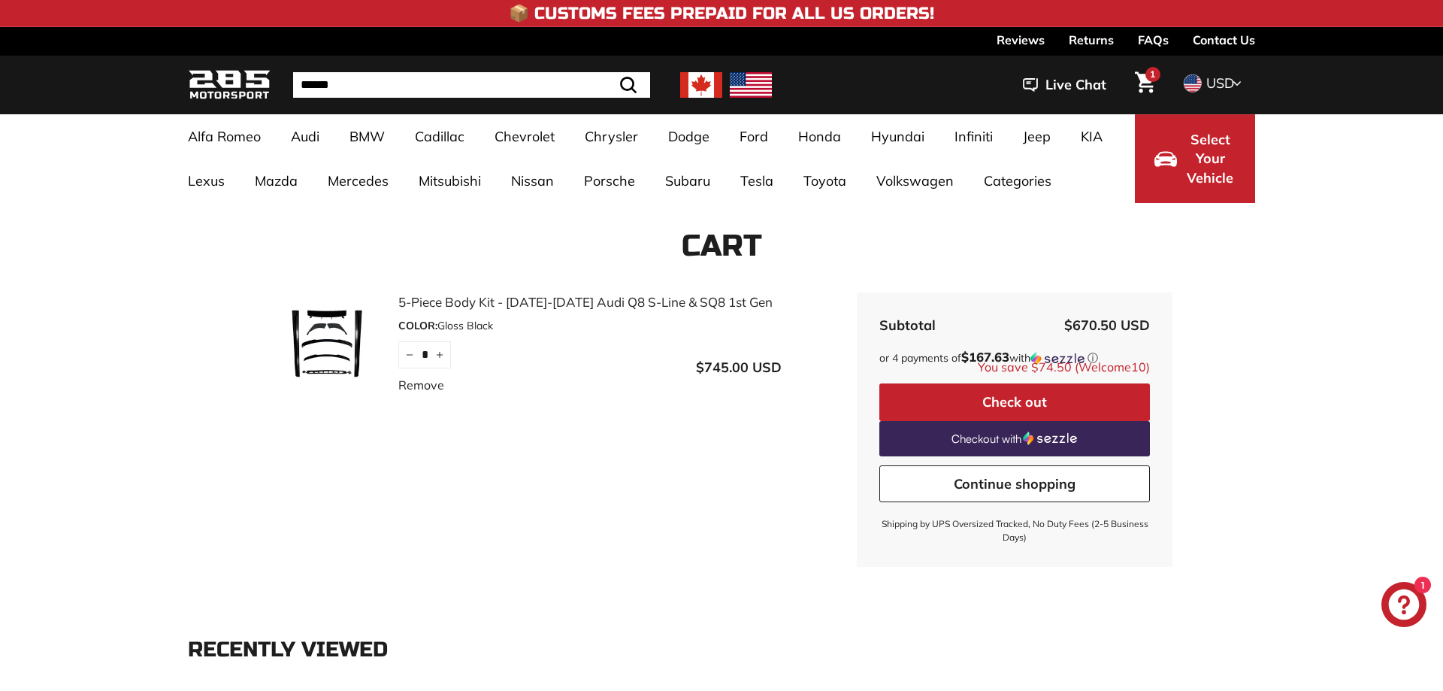
click at [986, 392] on button "Check out" at bounding box center [1014, 402] width 271 height 38
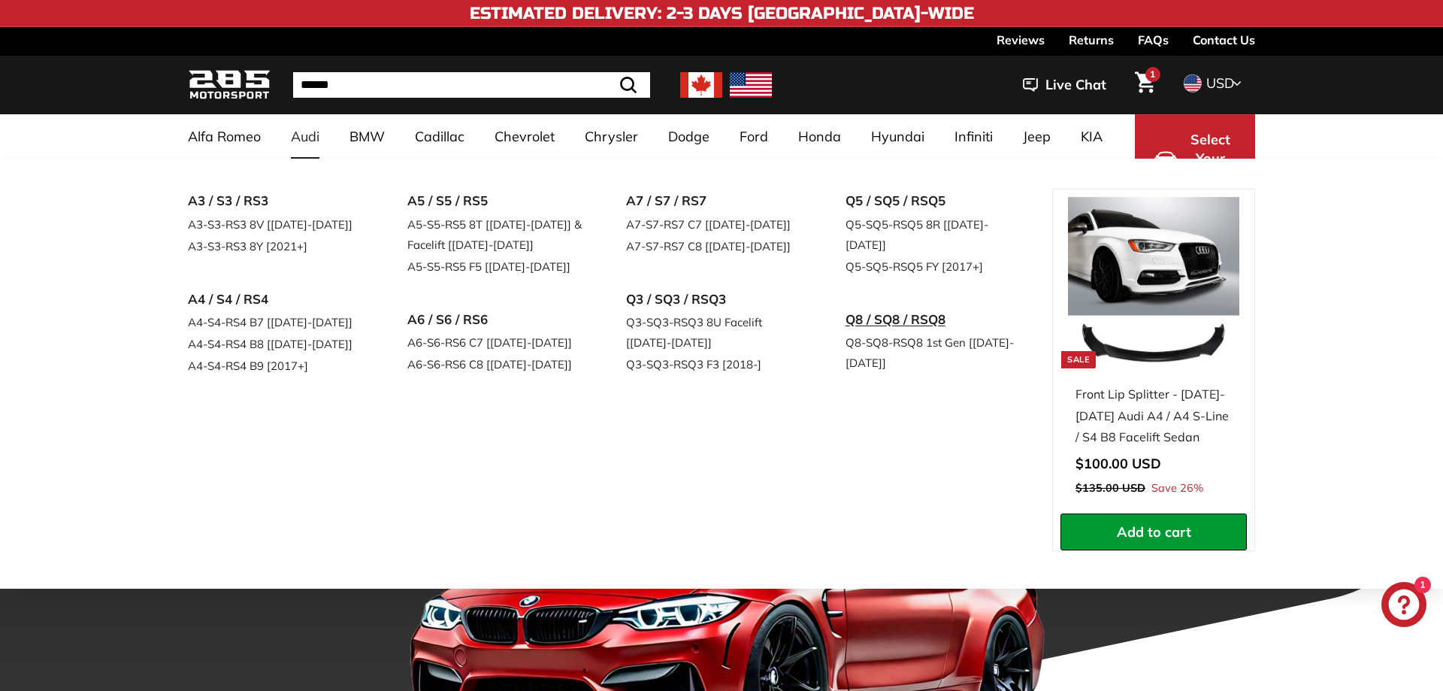
click at [933, 307] on link "Q8 / SQ8 / RSQ8" at bounding box center [934, 319] width 177 height 25
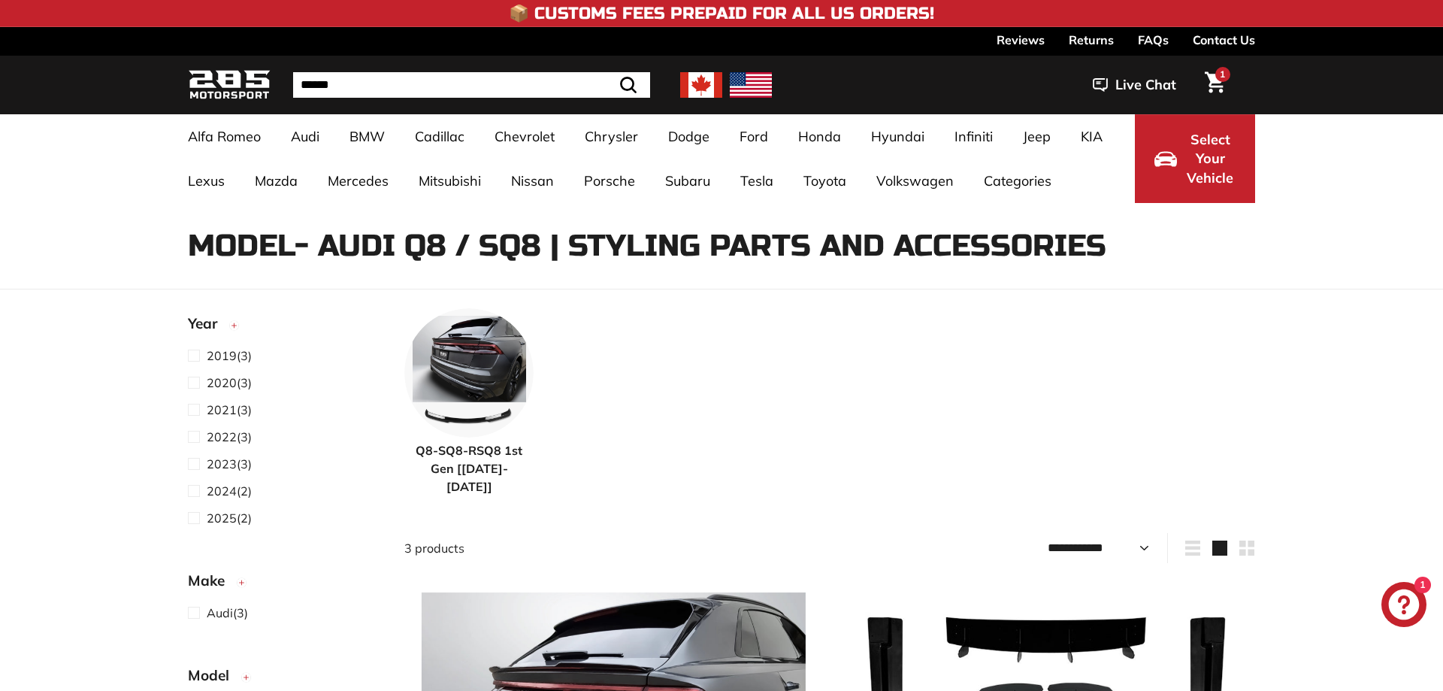
select select "**********"
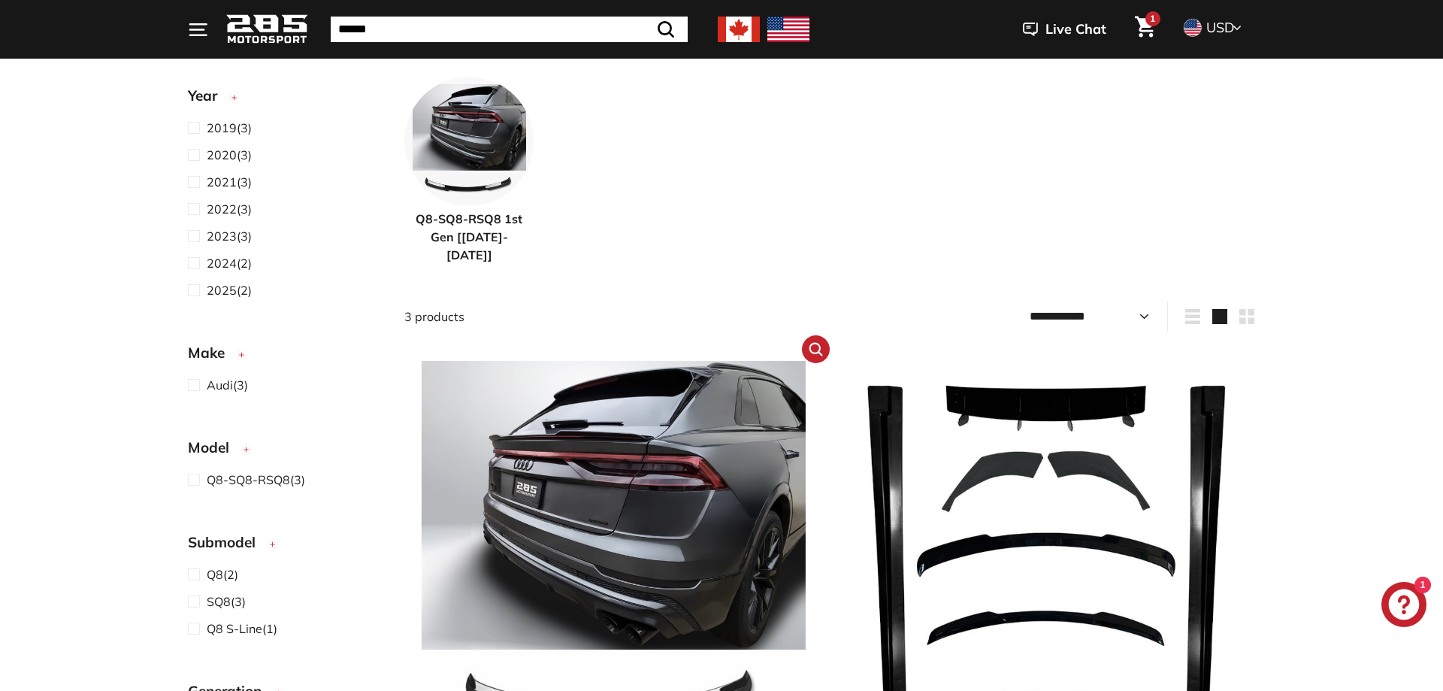
scroll to position [231, 0]
click at [595, 445] on img at bounding box center [614, 552] width 384 height 384
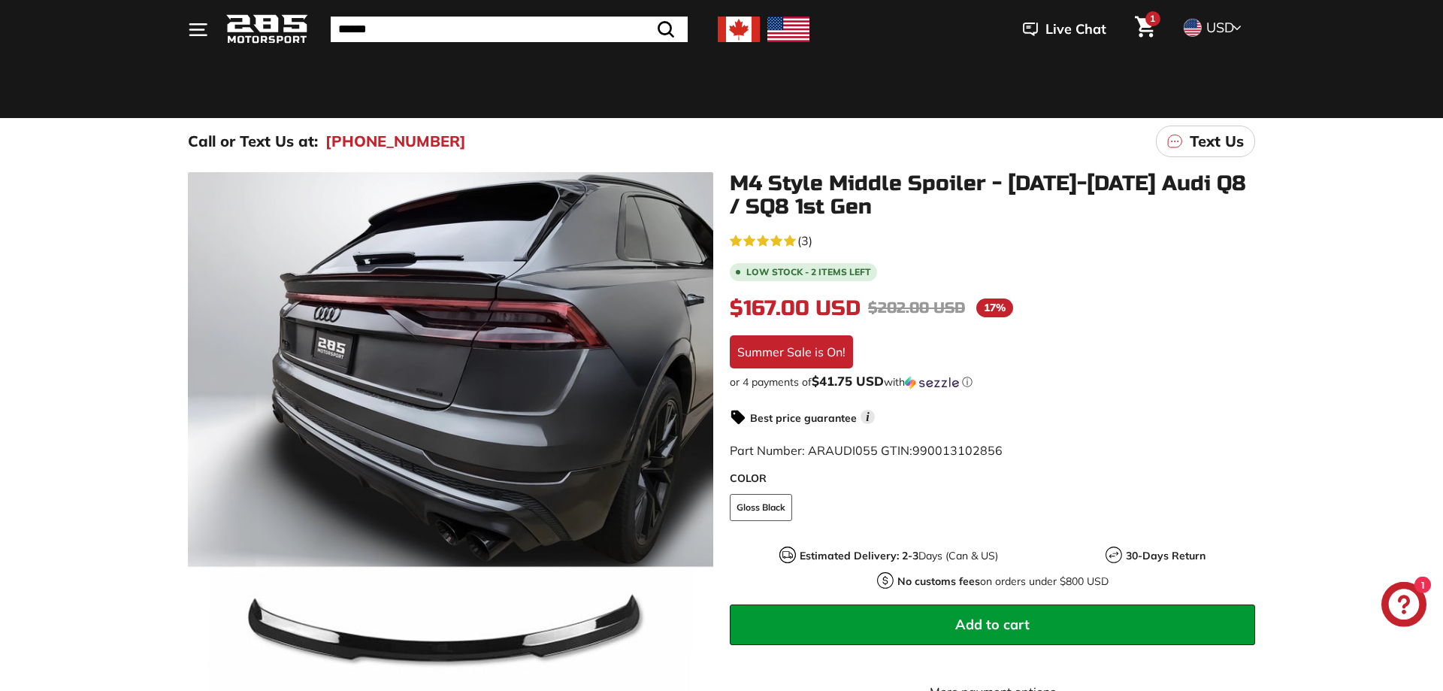
scroll to position [77, 0]
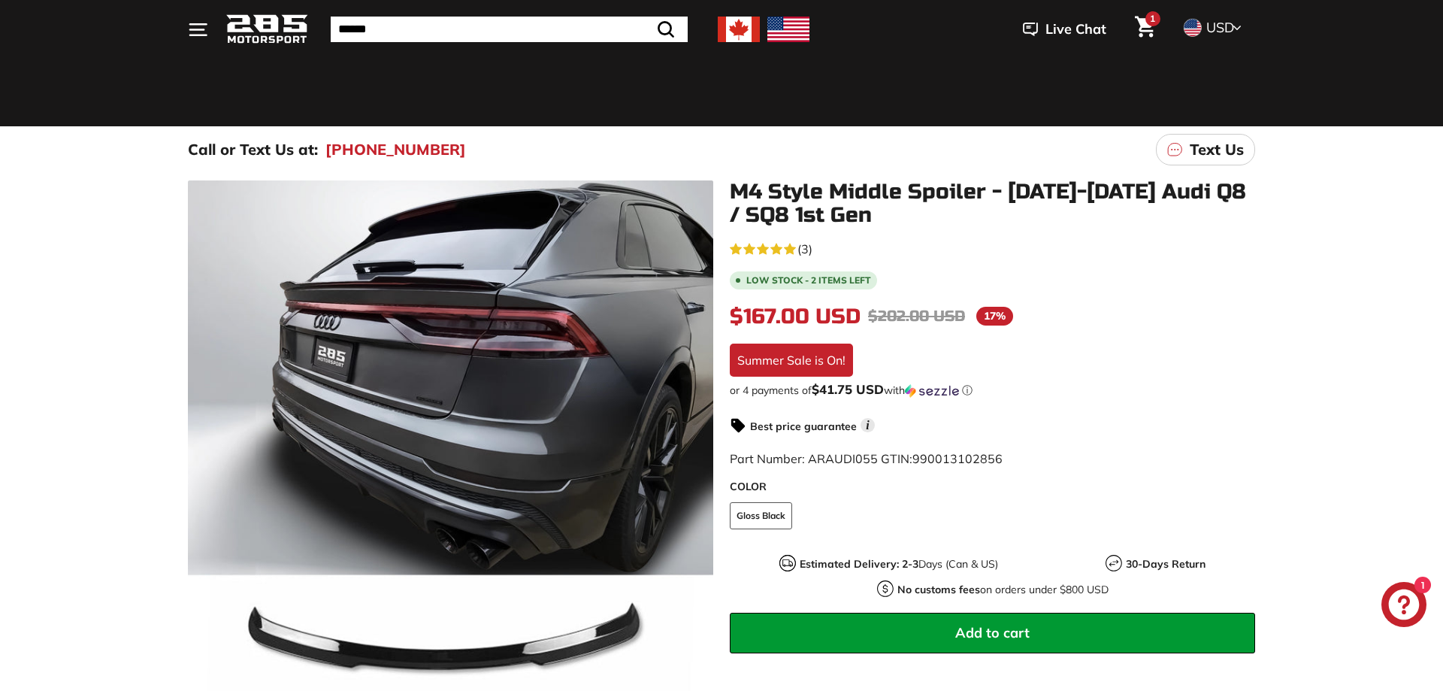
click at [991, 627] on span "Add to cart" at bounding box center [992, 632] width 74 height 17
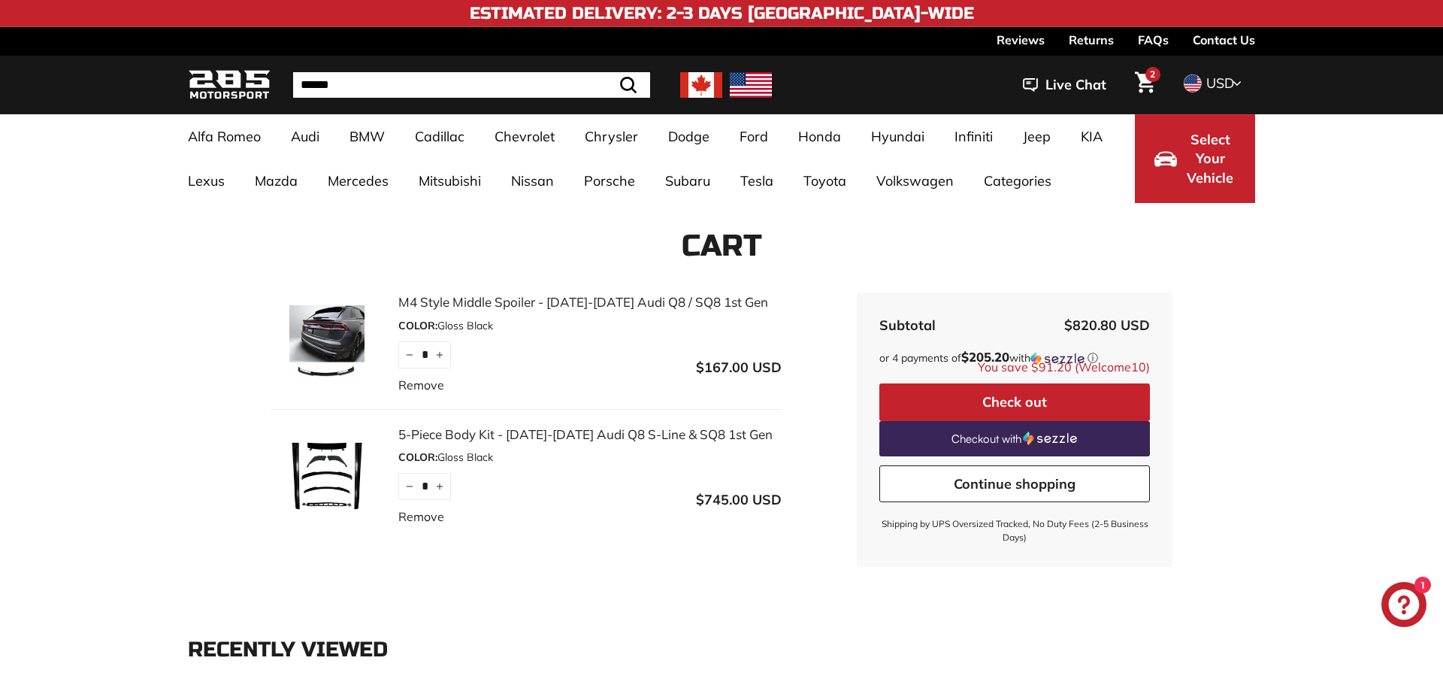
click at [914, 397] on button "Check out" at bounding box center [1014, 402] width 271 height 38
click at [416, 388] on link "Remove" at bounding box center [421, 385] width 46 height 18
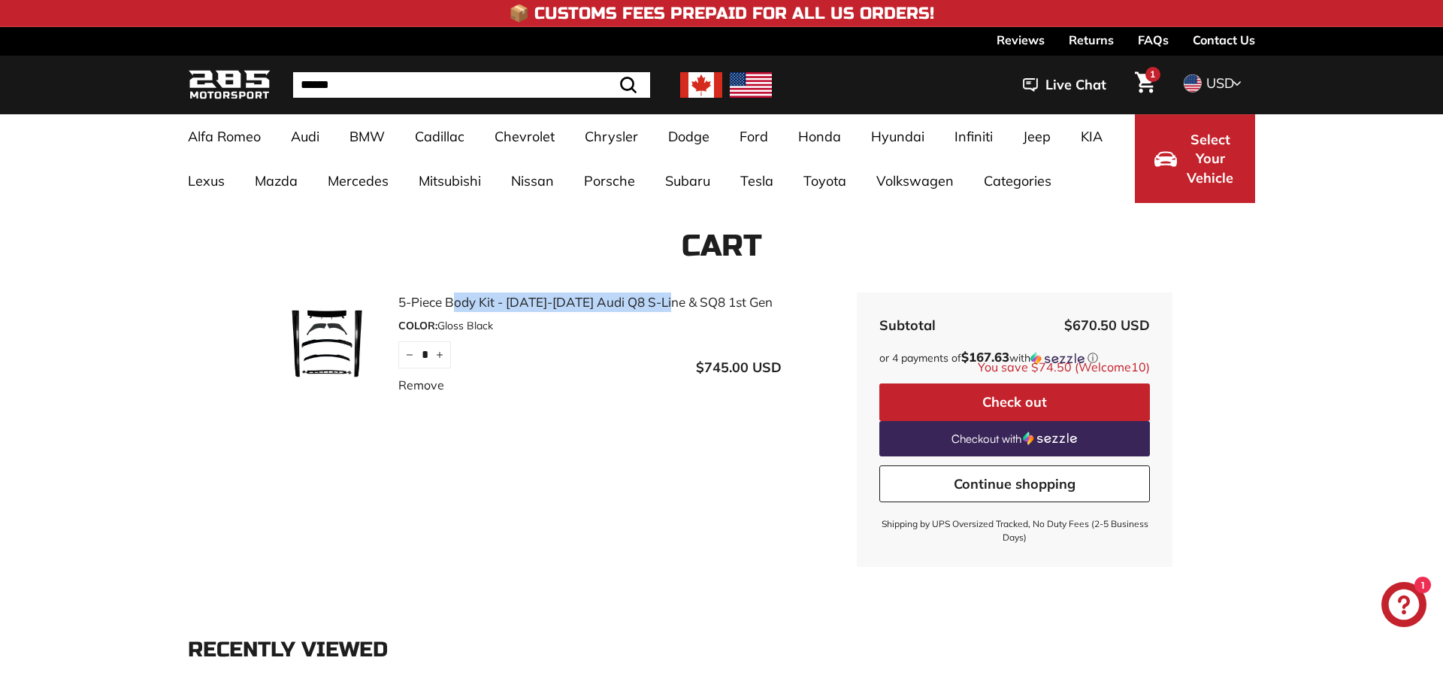
drag, startPoint x: 396, startPoint y: 297, endPoint x: 627, endPoint y: 307, distance: 230.9
click at [627, 307] on div "5-Piece Body Kit - [DATE]-[DATE] Audi Q8 S-Line & SQ8 1st Gen COLOR: Gloss Blac…" at bounding box center [526, 350] width 511 height 116
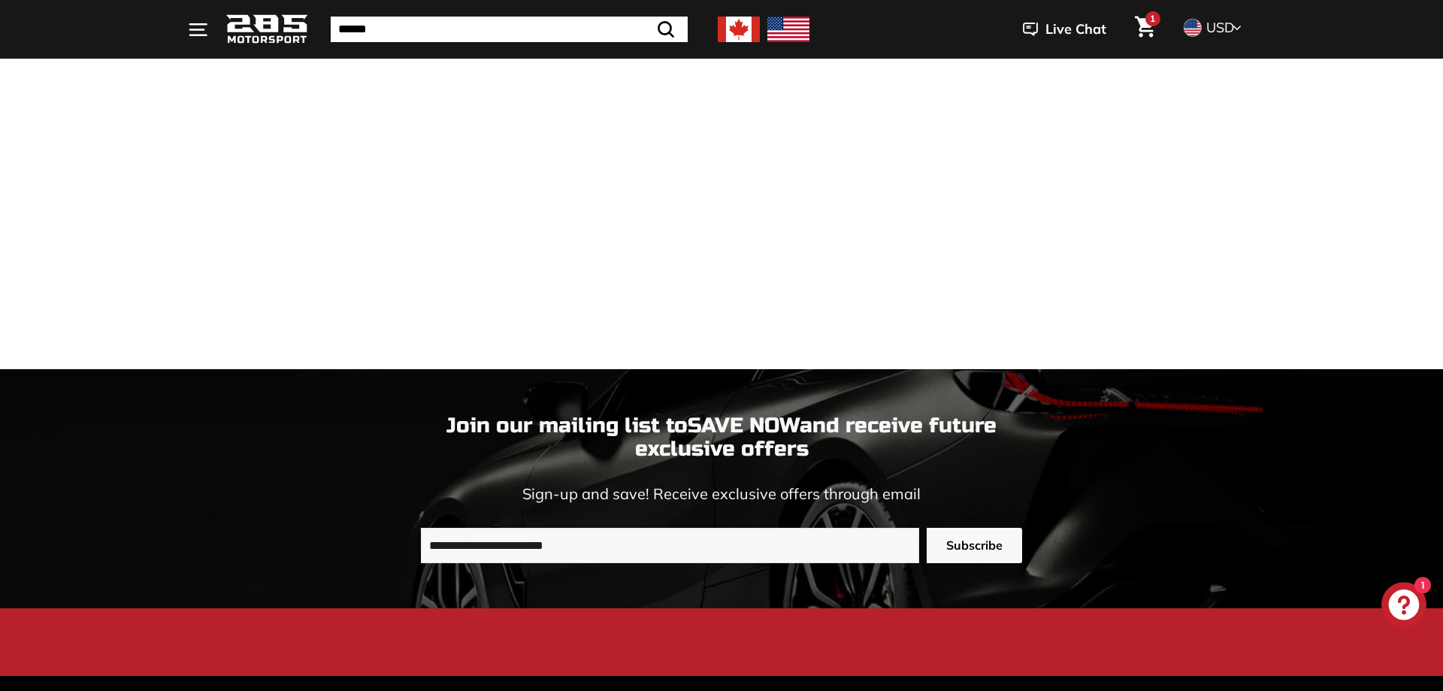
scroll to position [1754, 0]
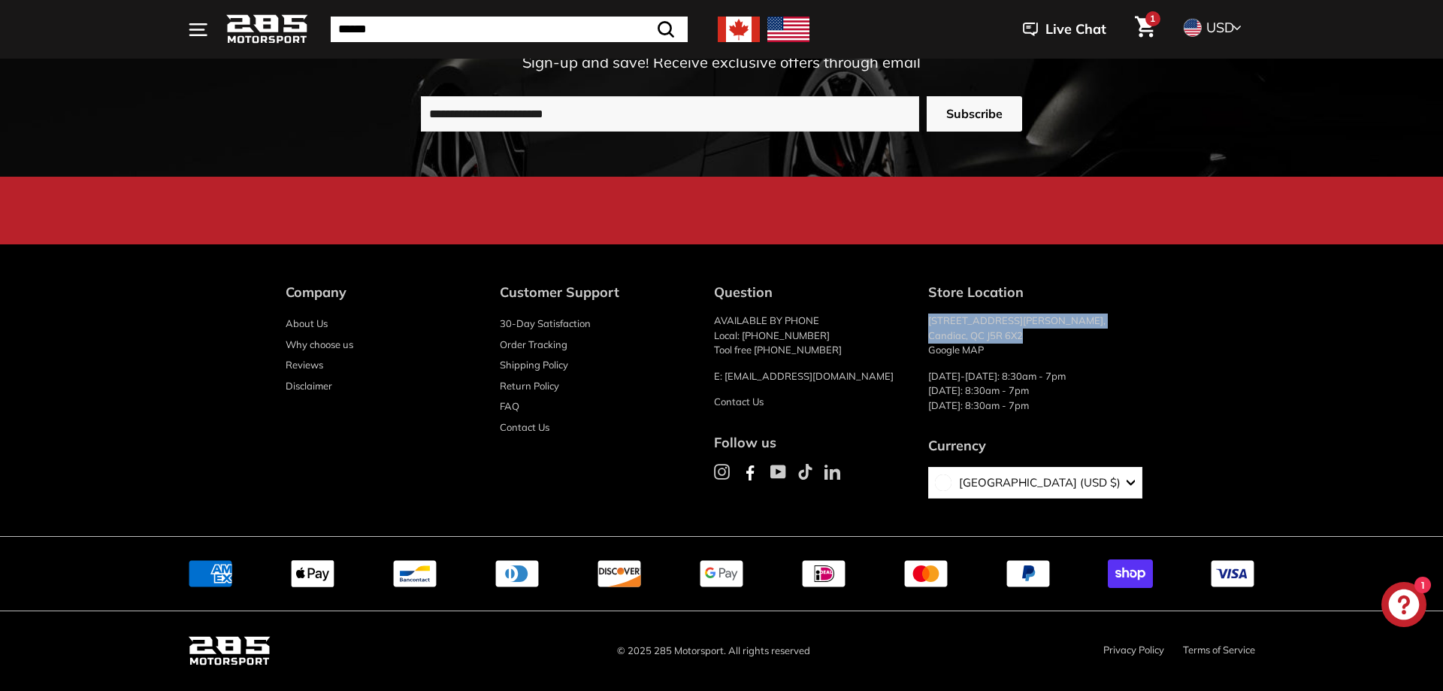
drag, startPoint x: 957, startPoint y: 318, endPoint x: 1052, endPoint y: 333, distance: 96.6
click at [1052, 333] on p "[STREET_ADDRESS][PERSON_NAME] Google MAP" at bounding box center [1042, 335] width 229 height 44
click at [984, 350] on link "Google MAP" at bounding box center [956, 349] width 56 height 12
click at [1106, 332] on p "[STREET_ADDRESS][PERSON_NAME] Google MAP" at bounding box center [1042, 335] width 229 height 44
click at [984, 351] on link "Google MAP" at bounding box center [956, 349] width 56 height 12
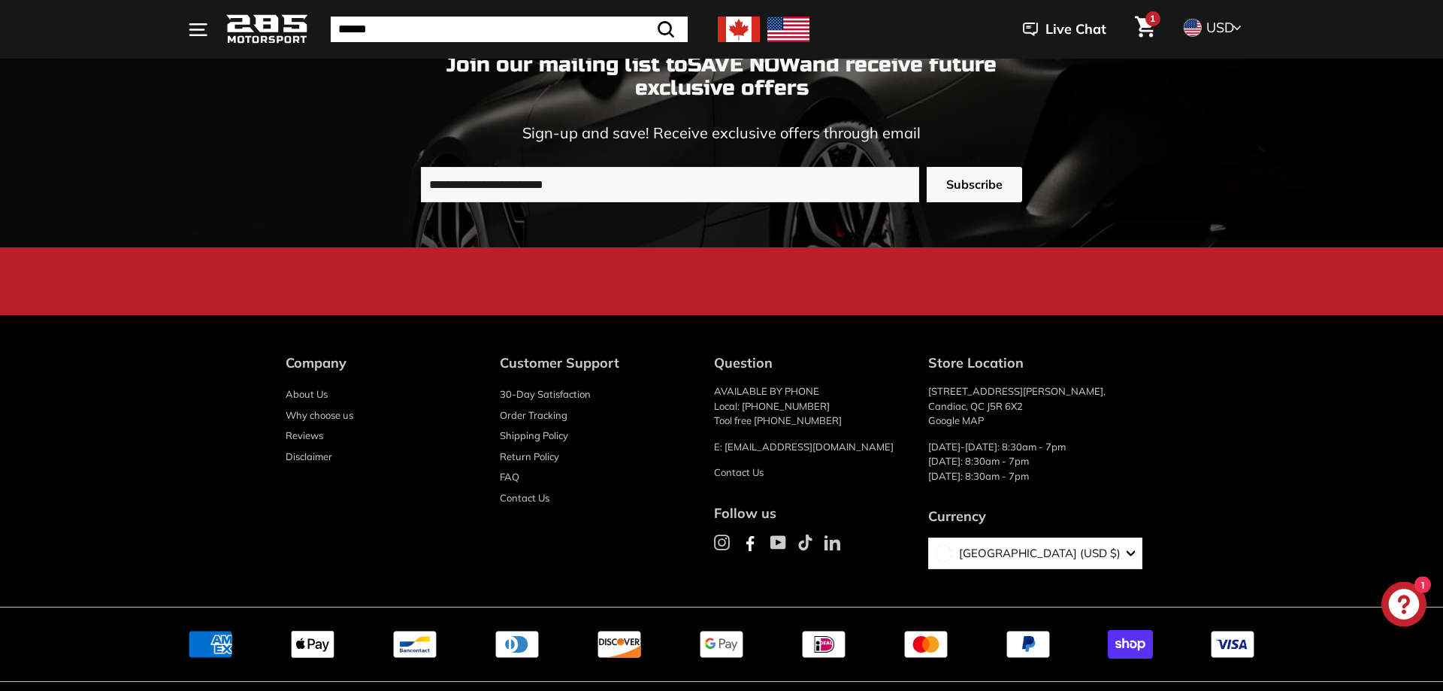
scroll to position [1678, 0]
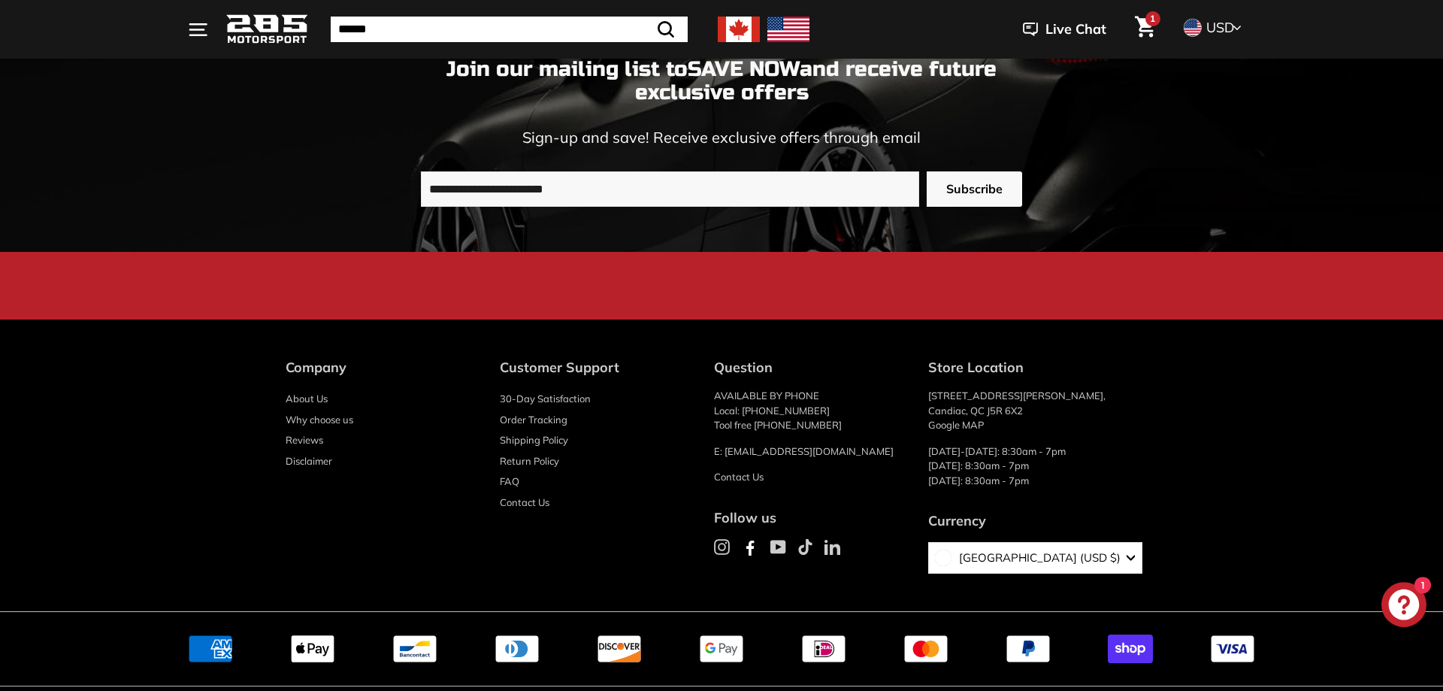
click at [952, 562] on span "button" at bounding box center [943, 557] width 17 height 17
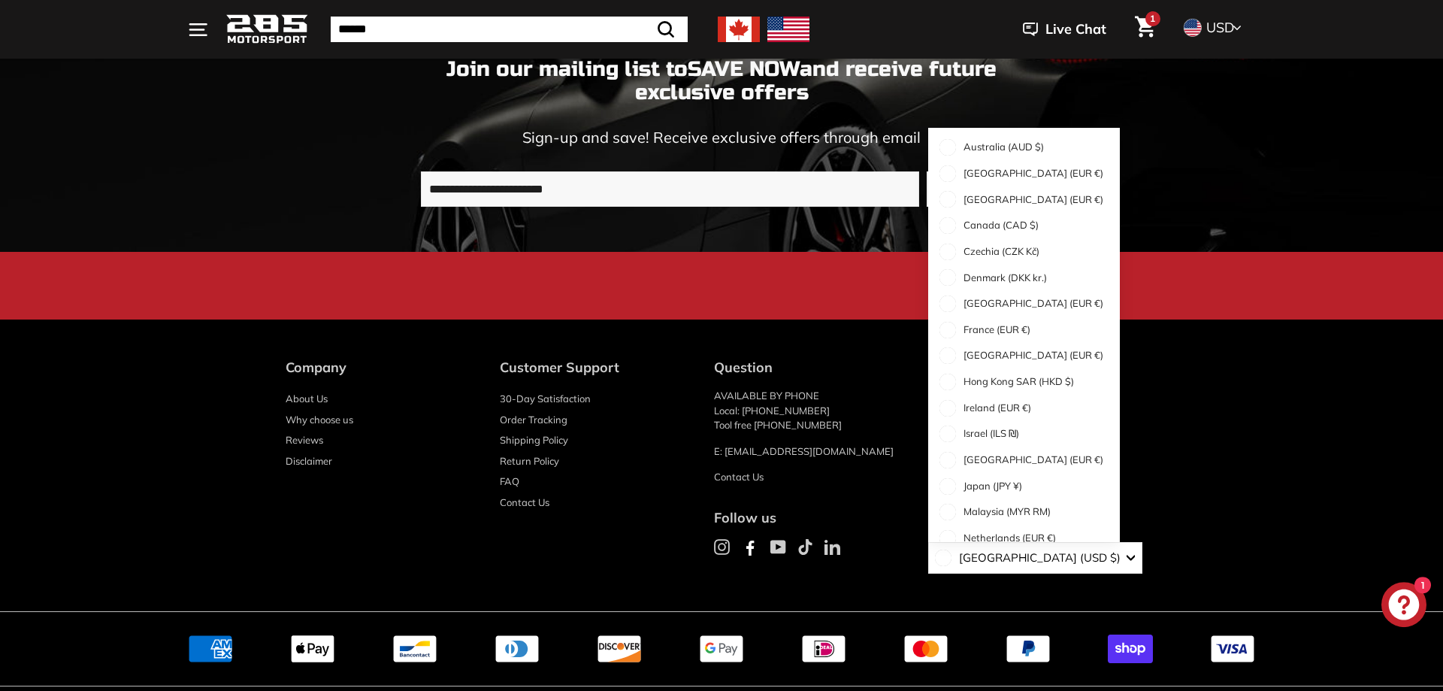
click at [906, 569] on ul "Instagram Facebook YouTube TikTok LinkedIn" at bounding box center [810, 556] width 192 height 34
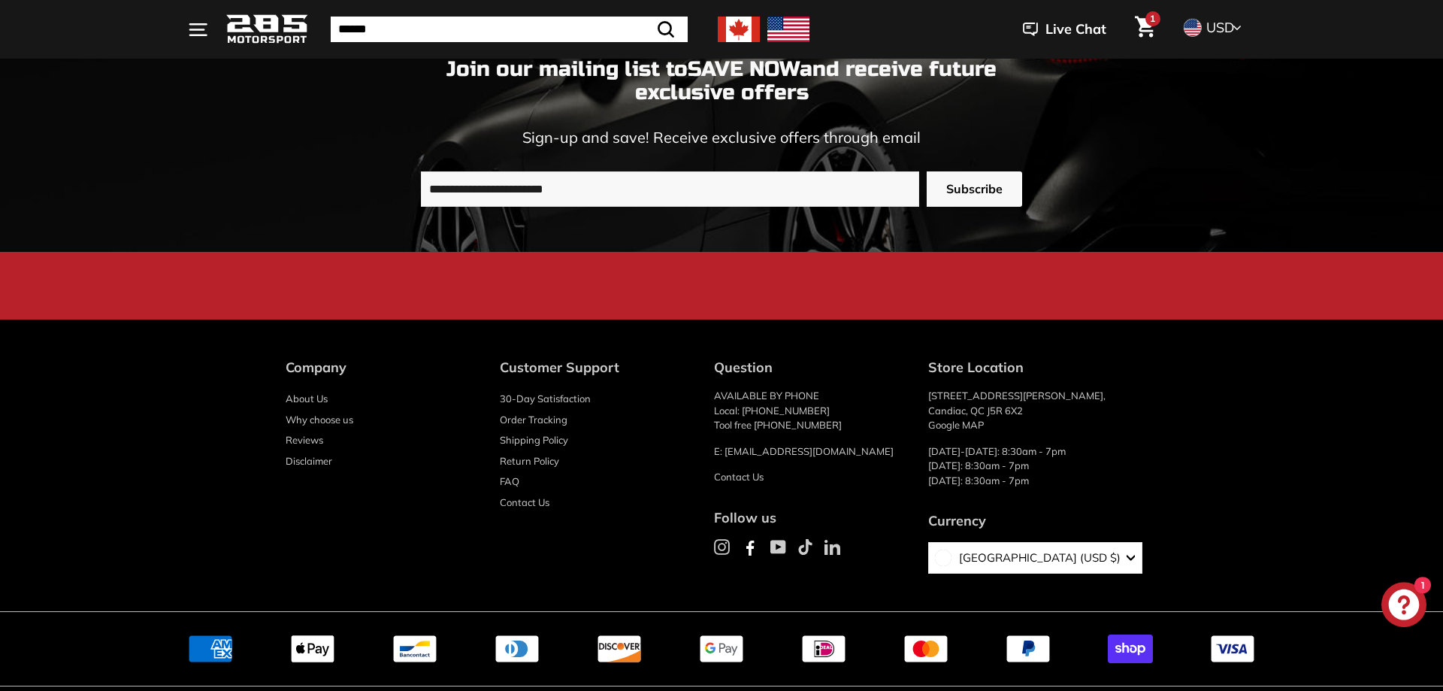
scroll to position [1754, 0]
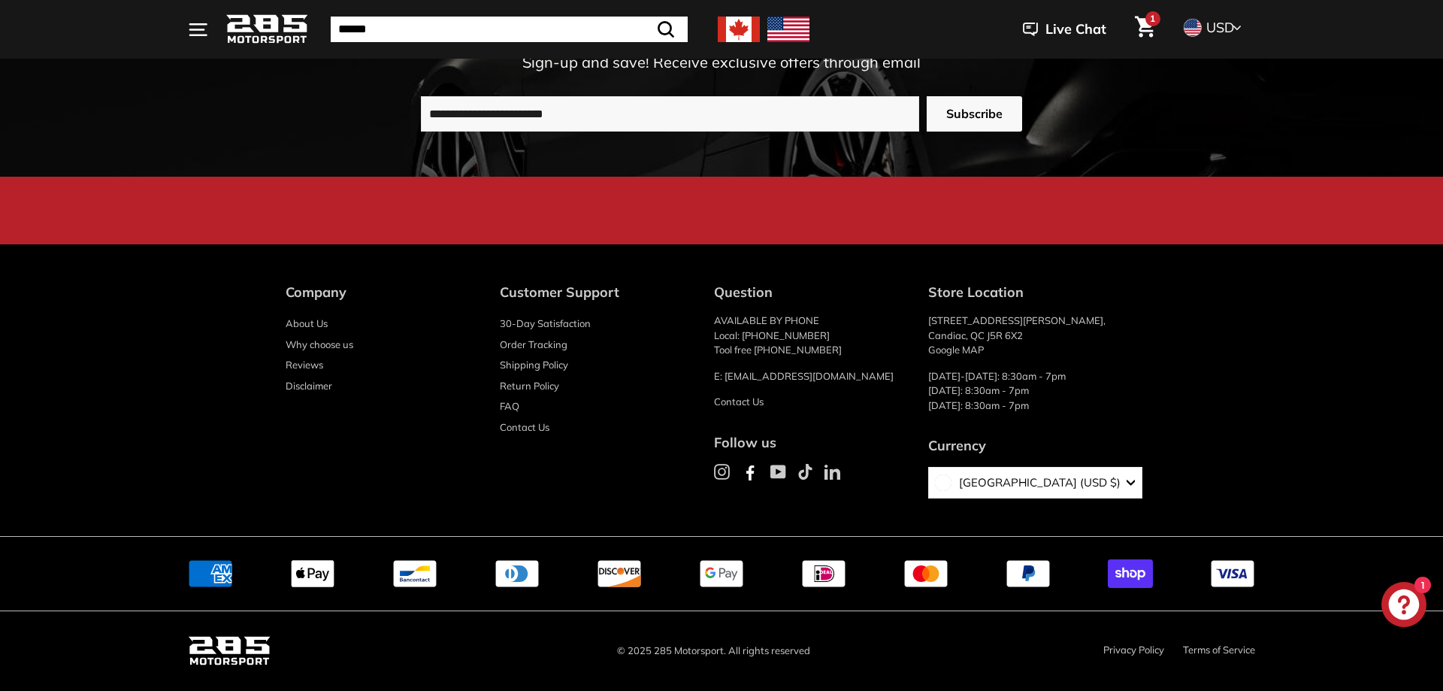
click at [1081, 28] on span "Live Chat" at bounding box center [1075, 30] width 61 height 20
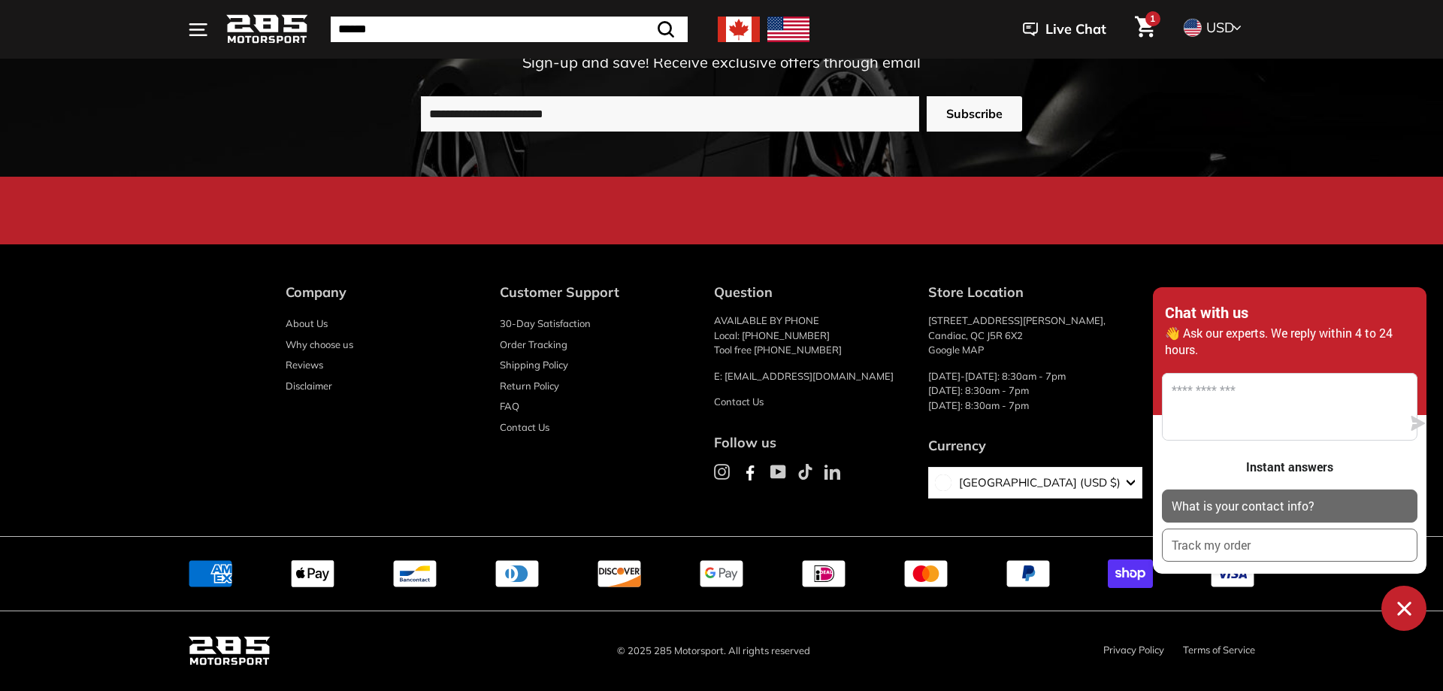
click at [1213, 507] on p "What is your contact info?" at bounding box center [1243, 506] width 143 height 17
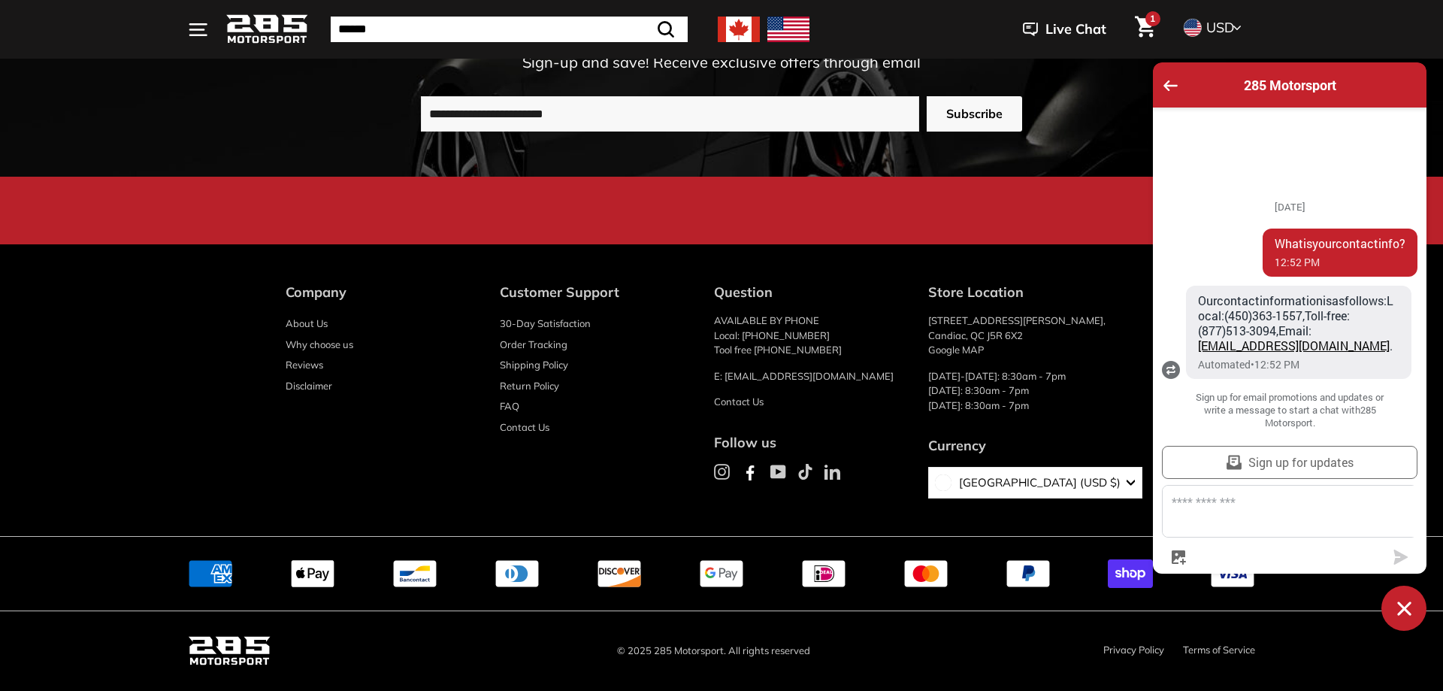
click at [1233, 523] on textarea "Message us" at bounding box center [1299, 511] width 272 height 51
type textarea "**********"
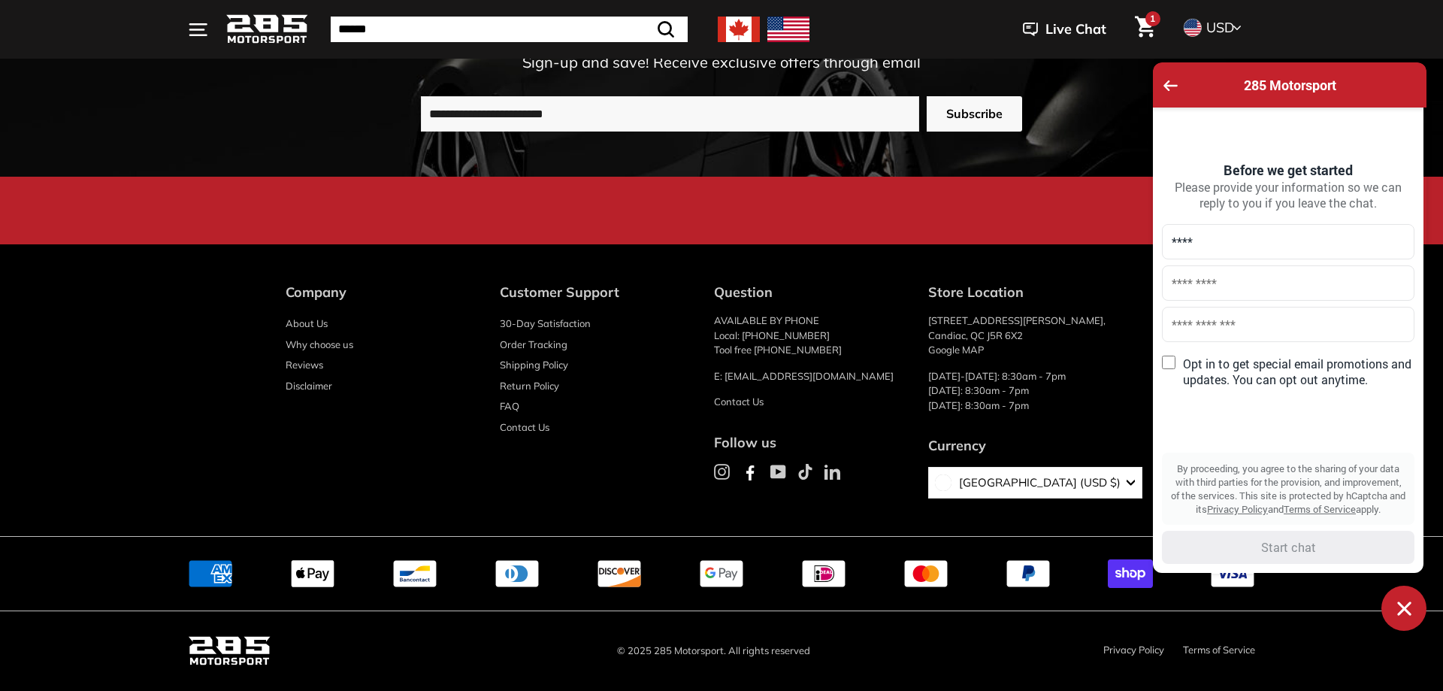
type input "****"
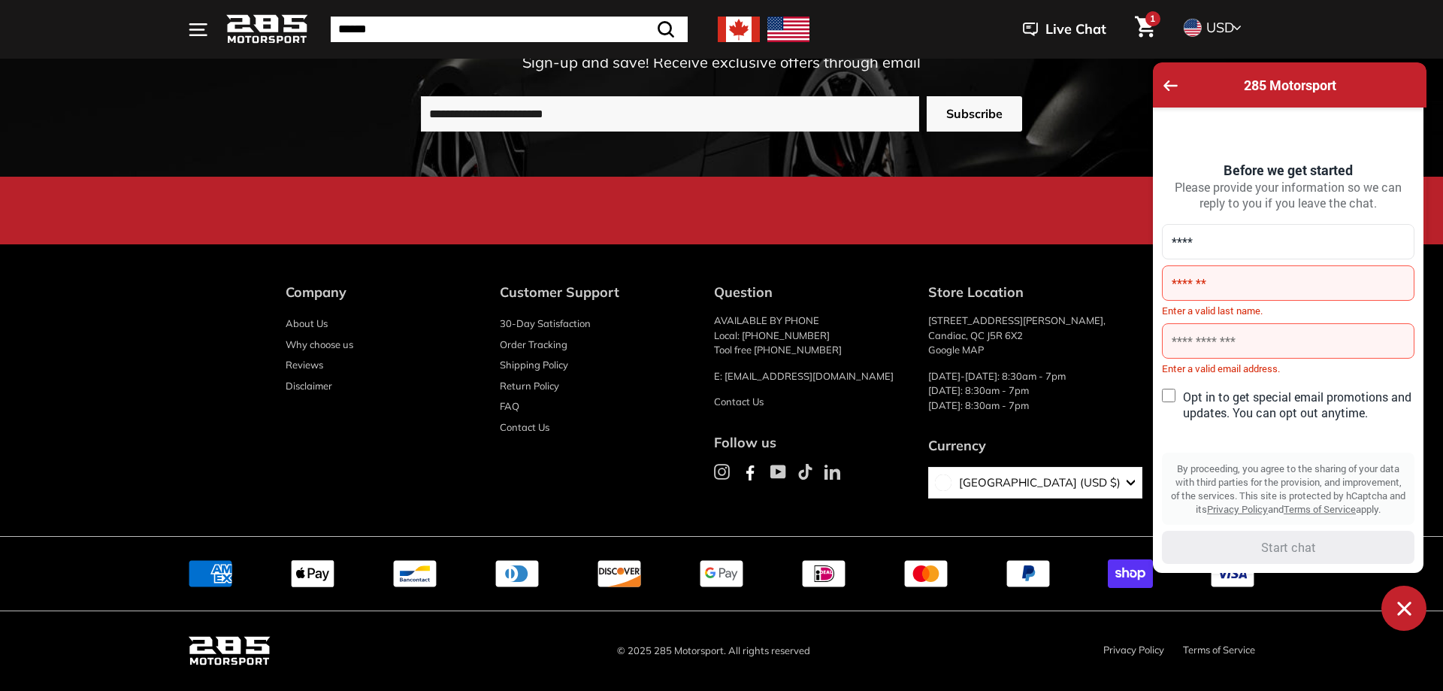
type input "*******"
type input "**********"
click at [1277, 549] on div "Start chat" at bounding box center [1288, 547] width 235 height 17
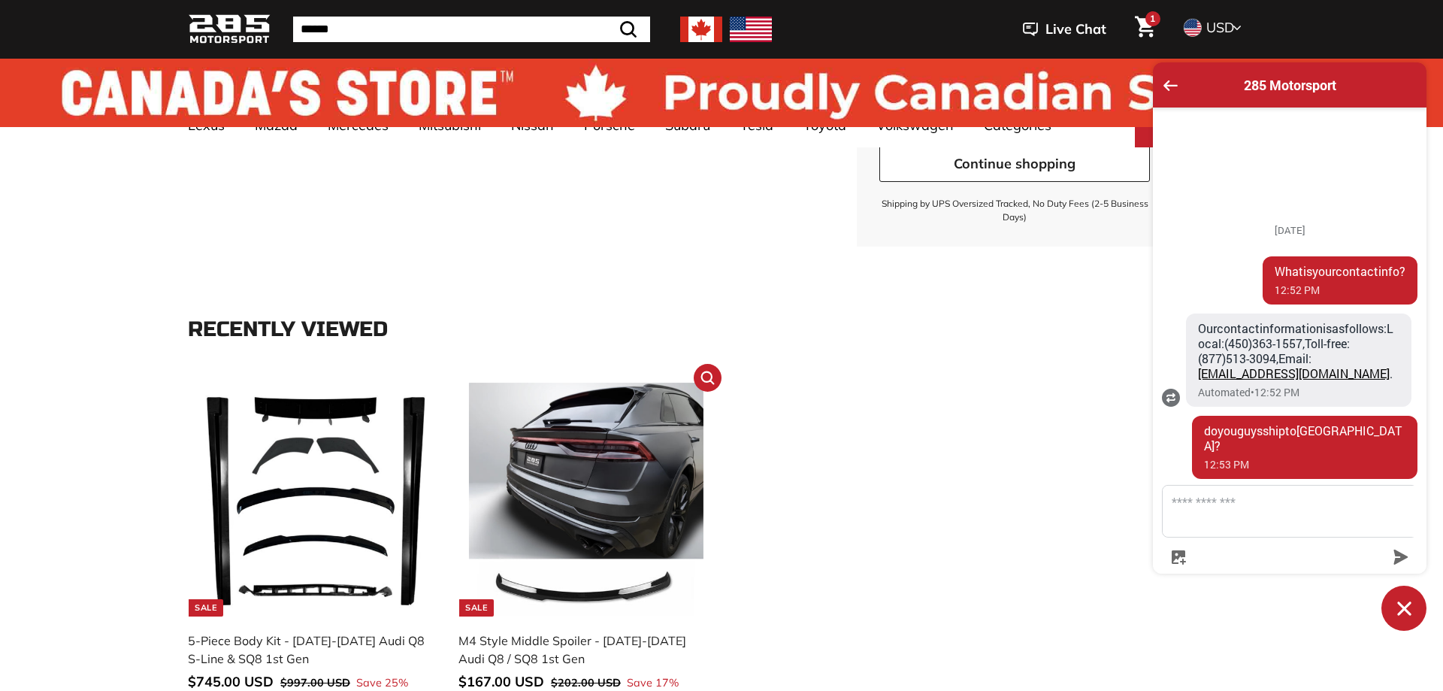
scroll to position [0, 0]
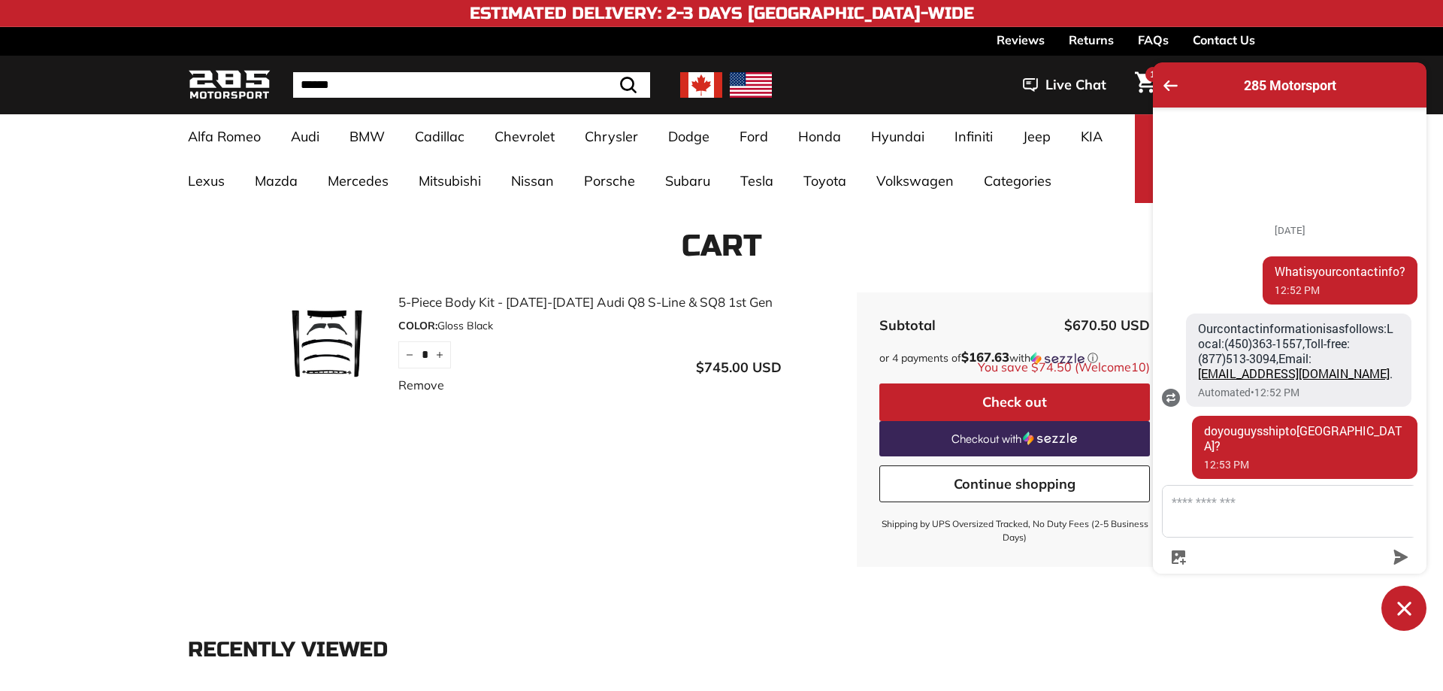
click at [778, 16] on h4 "Estimated Delivery: 2-3 Days [GEOGRAPHIC_DATA]-Wide" at bounding box center [722, 14] width 504 height 18
click at [717, 11] on h4 "Estimated Delivery: 2-3 Days [GEOGRAPHIC_DATA]-Wide" at bounding box center [722, 14] width 504 height 18
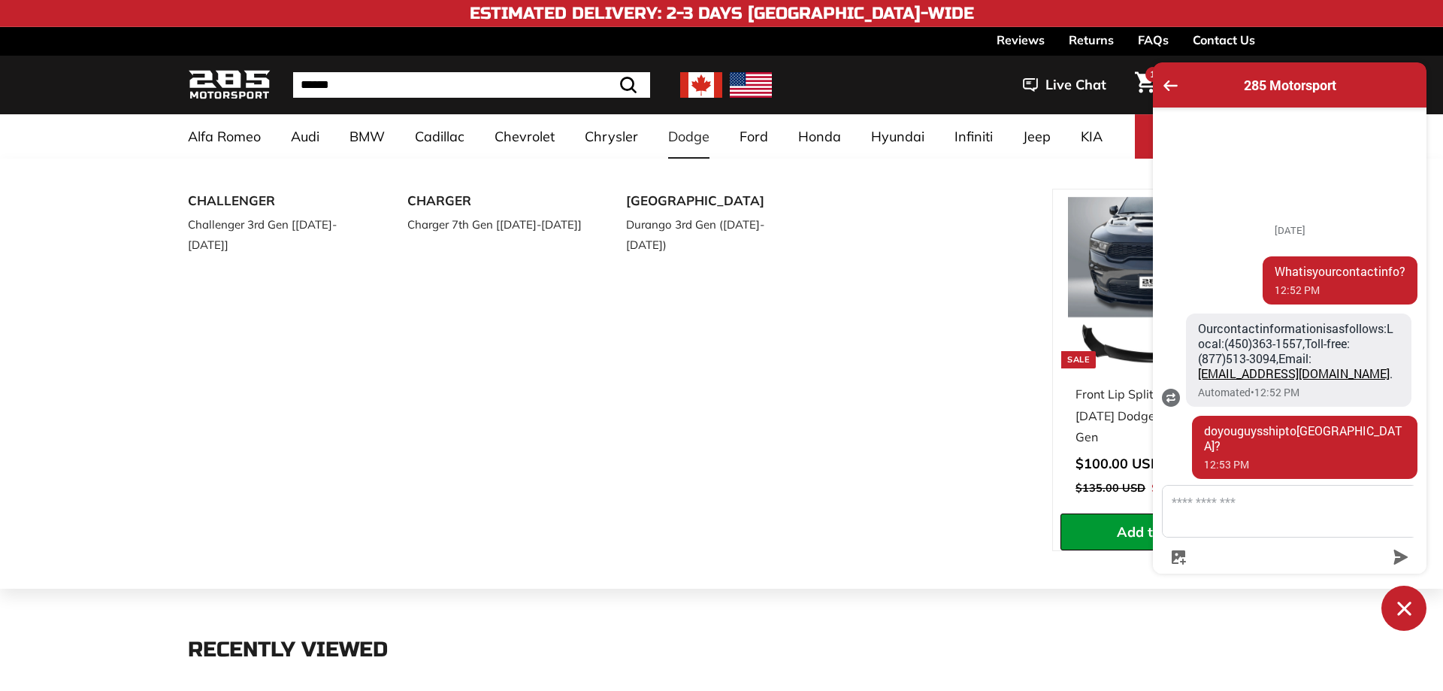
click at [770, 475] on div "CHALLENGER Challenger 3rd Gen [[DATE]-[DATE]] CHARGER Charger 7th Gen [[DATE]-[…" at bounding box center [620, 389] width 864 height 400
